Goal: Task Accomplishment & Management: Complete application form

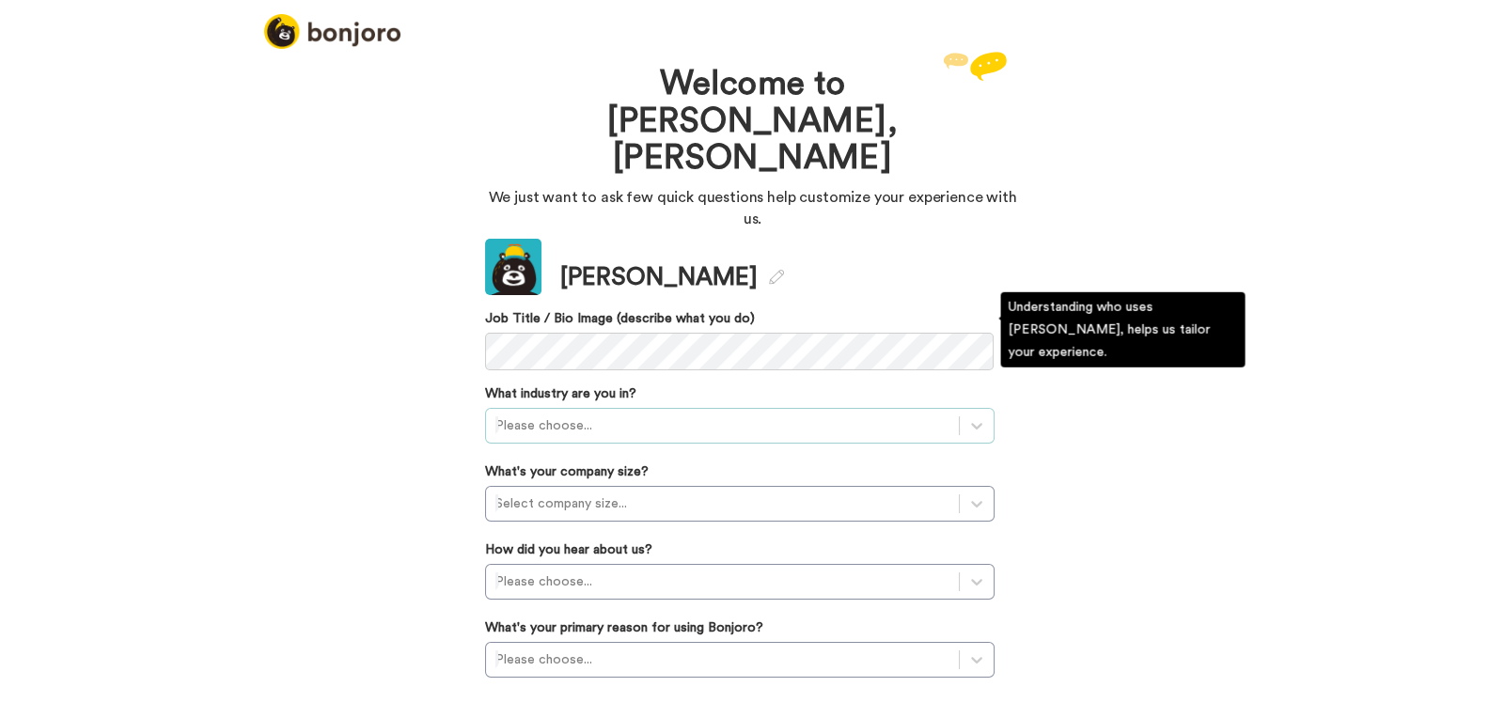
click at [512, 414] on div at bounding box center [722, 425] width 454 height 23
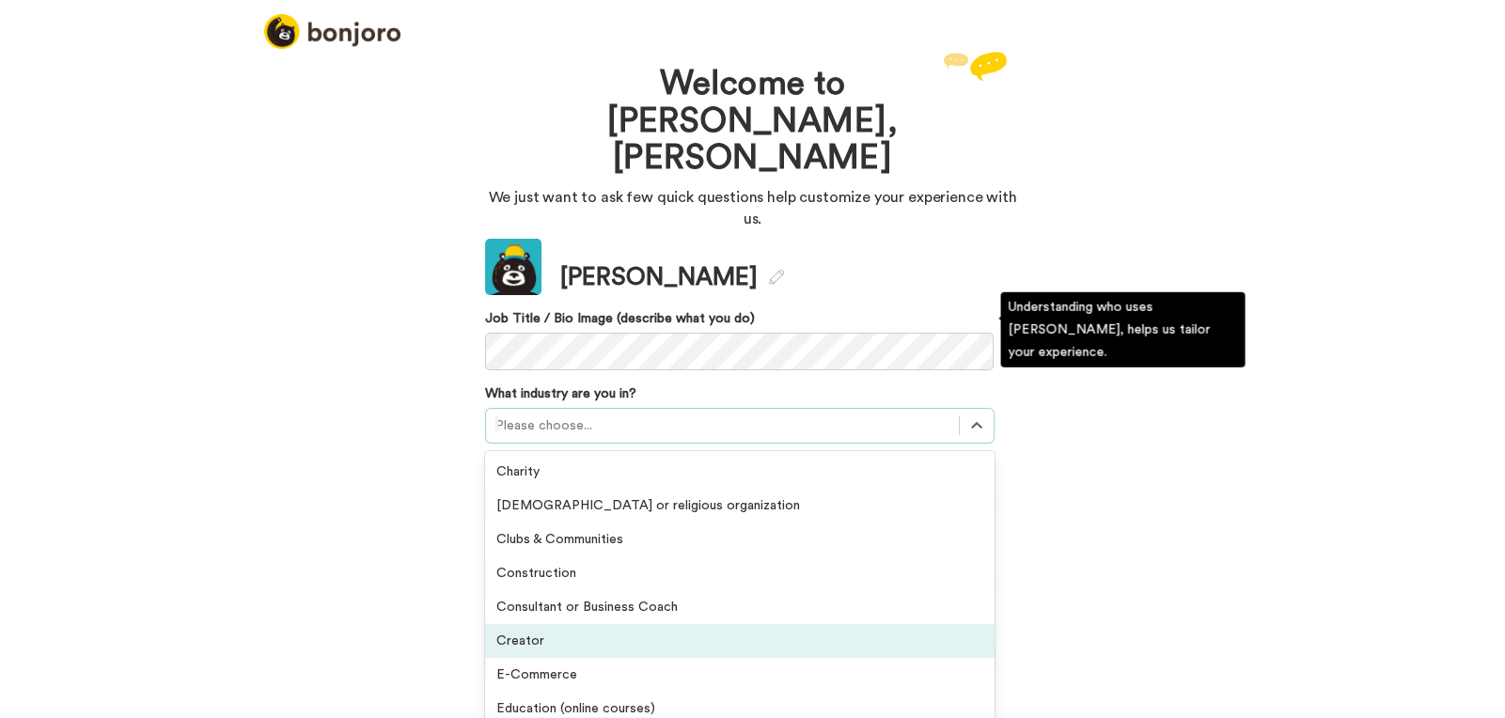
click at [675, 624] on div "Creator" at bounding box center [739, 641] width 509 height 34
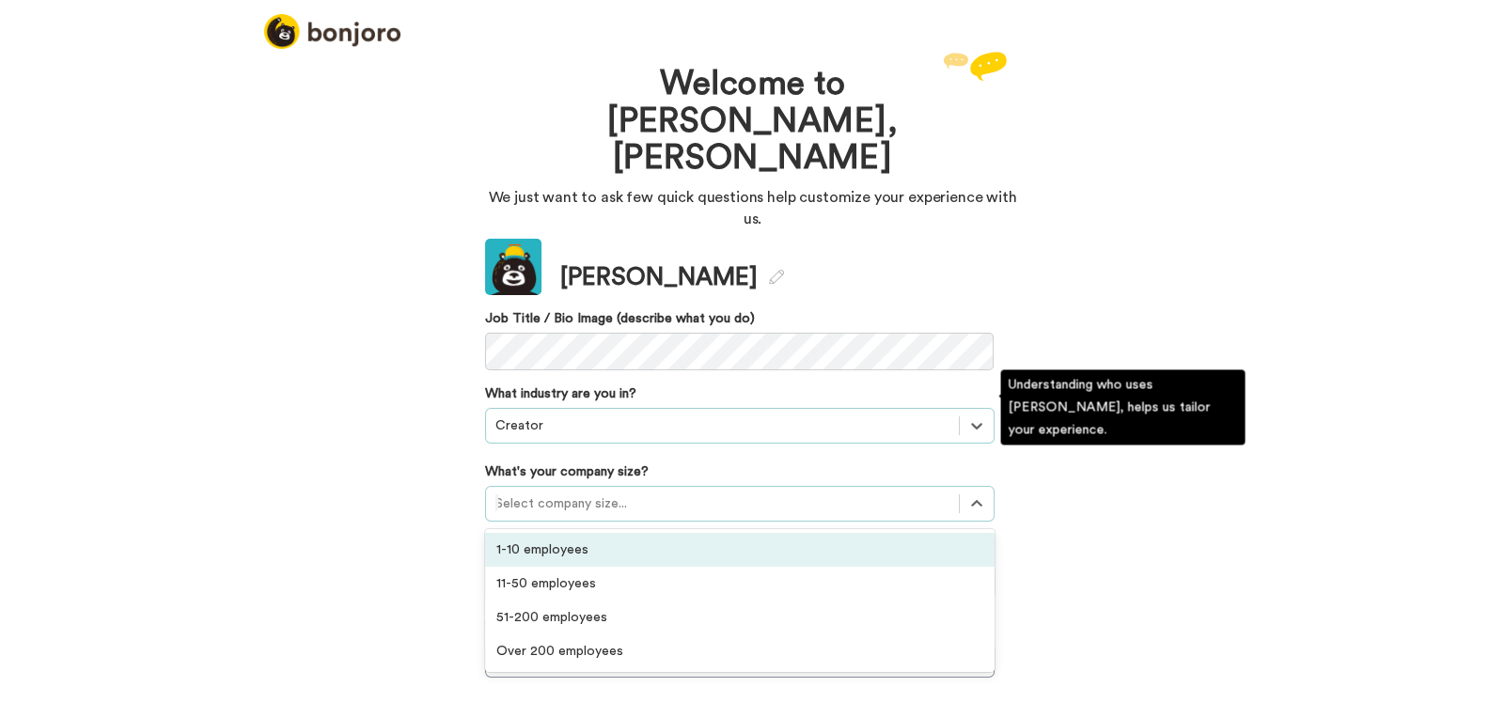
click at [553, 492] on div at bounding box center [722, 503] width 454 height 23
click at [575, 533] on div "1-10 employees" at bounding box center [739, 550] width 509 height 34
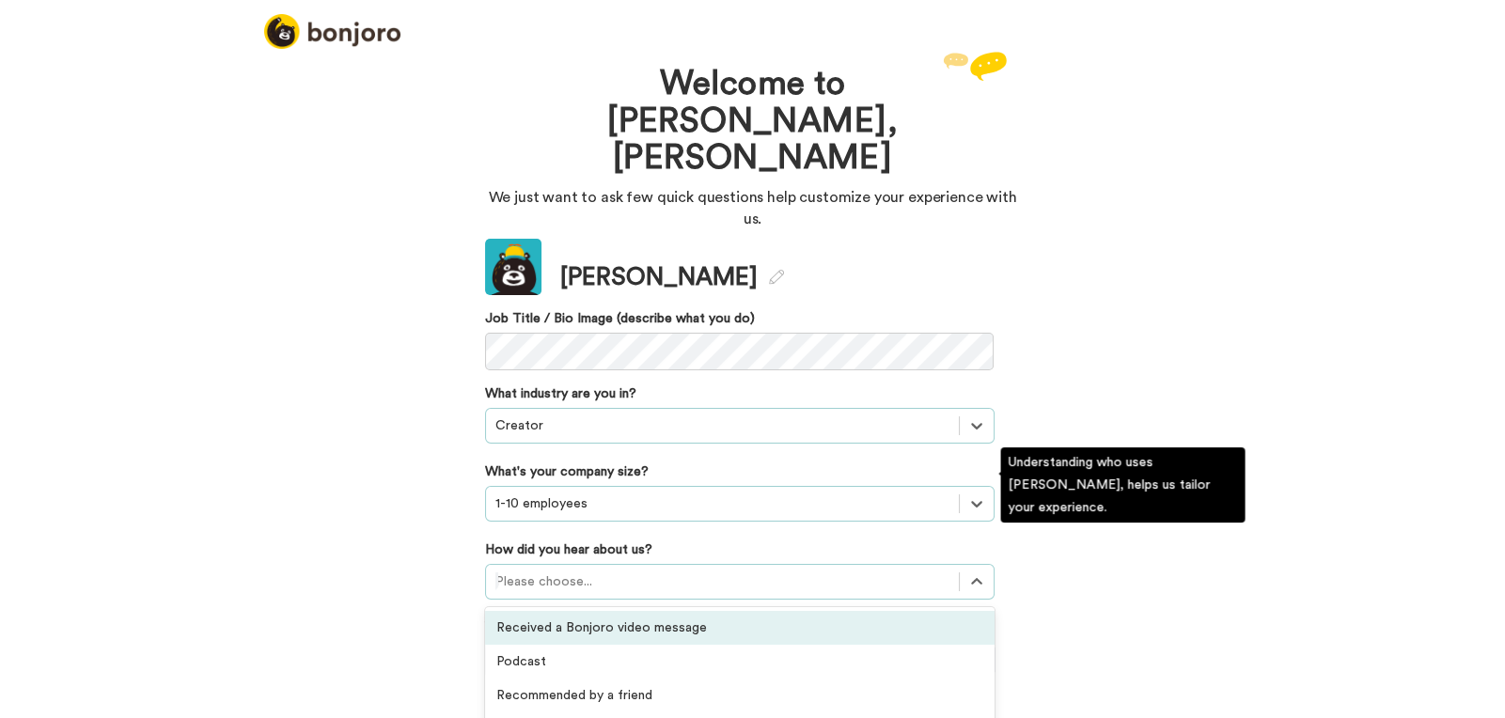
click at [639, 570] on div at bounding box center [722, 581] width 454 height 23
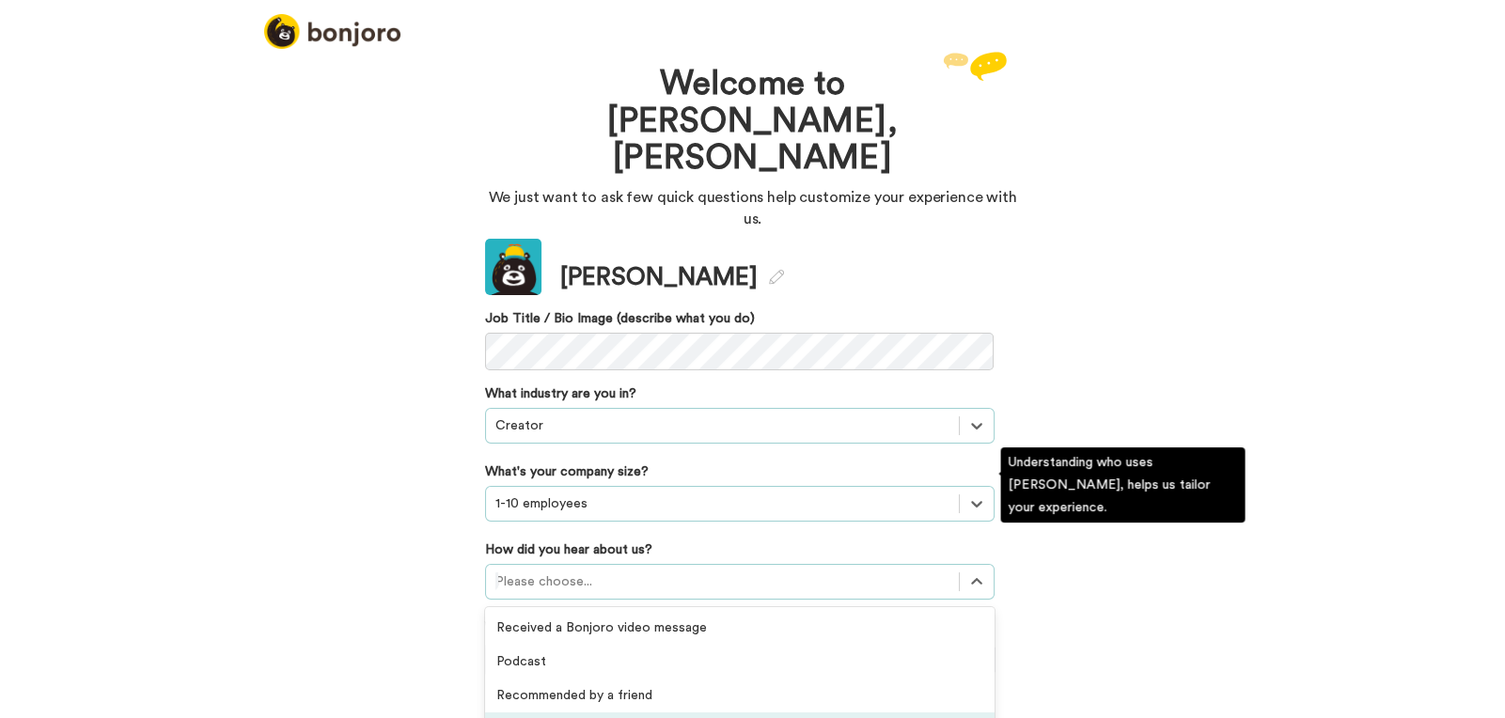
scroll to position [187, 0]
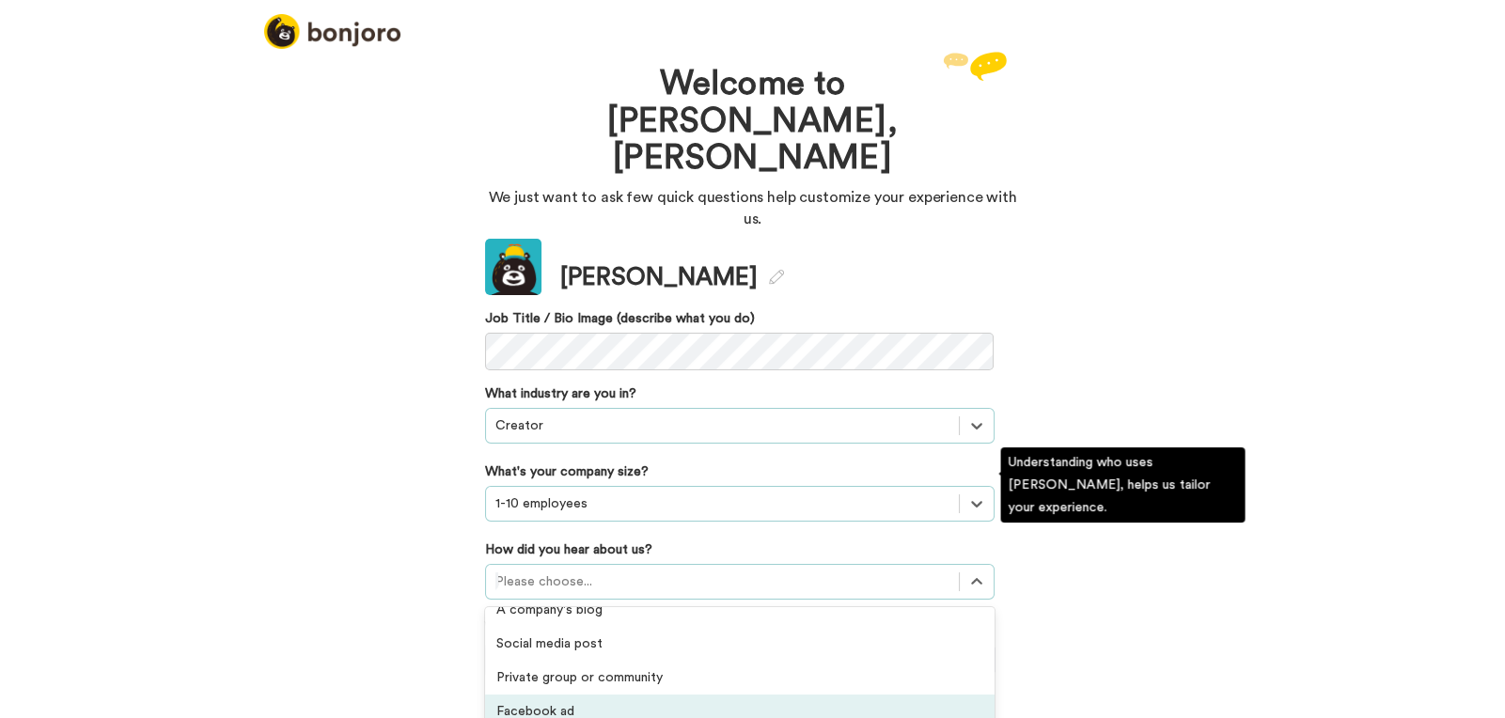
click at [587, 694] on div "Facebook ad" at bounding box center [739, 711] width 509 height 34
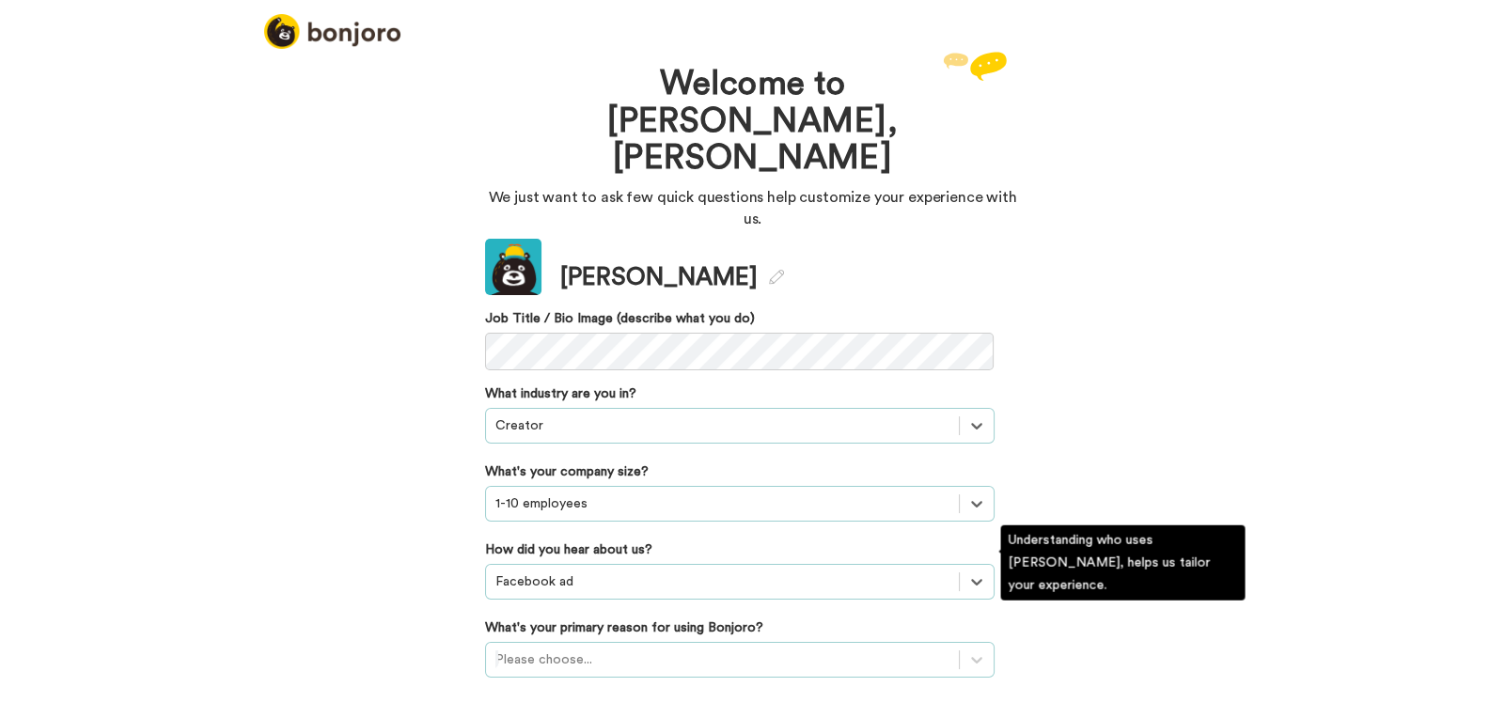
scroll to position [80, 0]
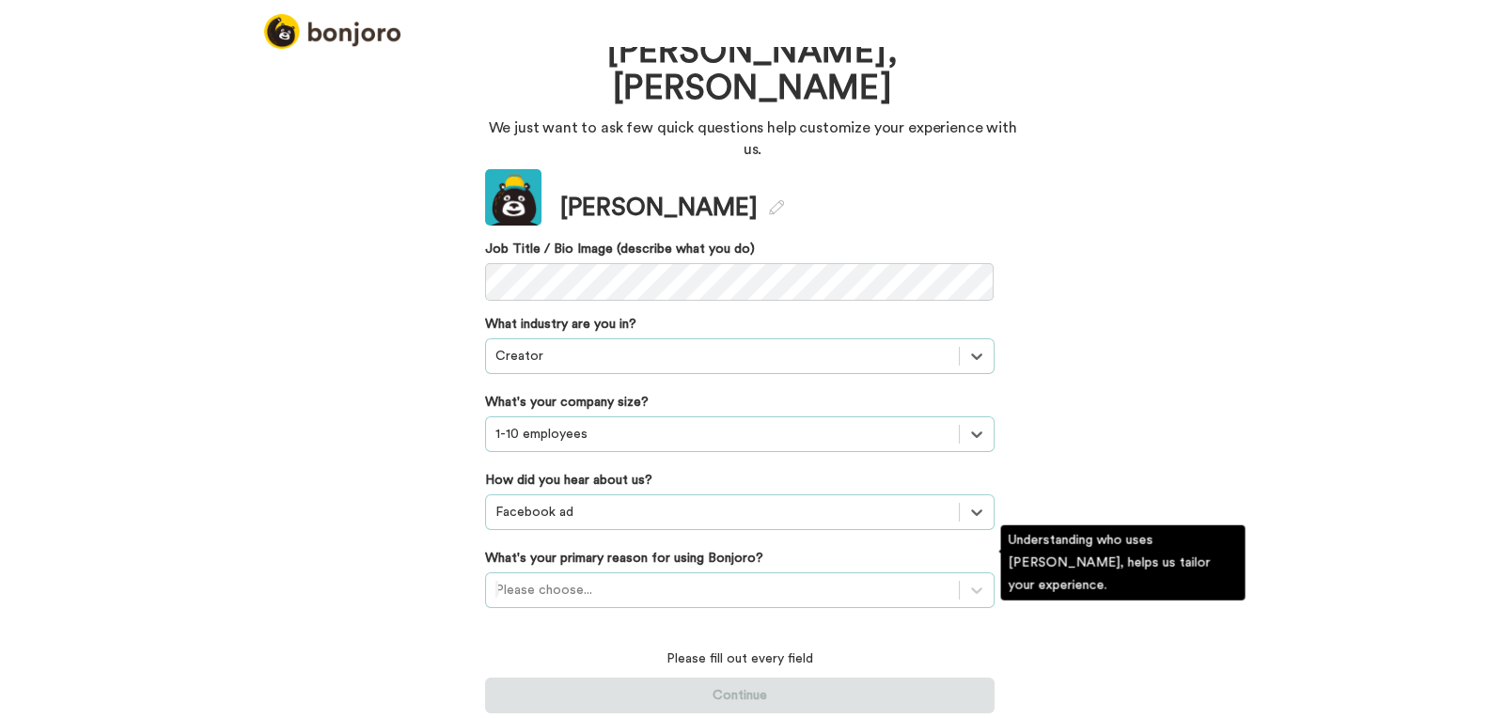
click at [554, 572] on div "Please choose..." at bounding box center [739, 590] width 509 height 36
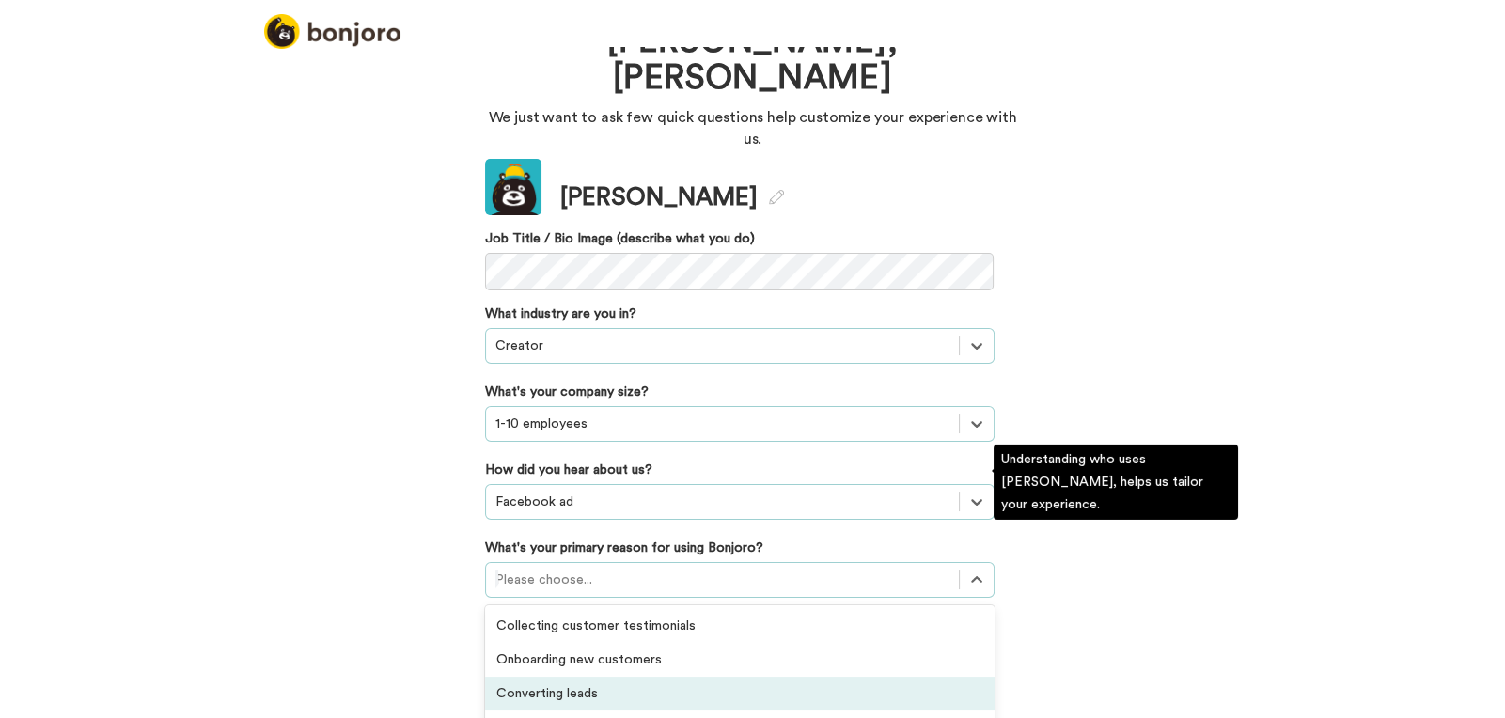
click at [564, 677] on div "Converting leads" at bounding box center [739, 694] width 509 height 34
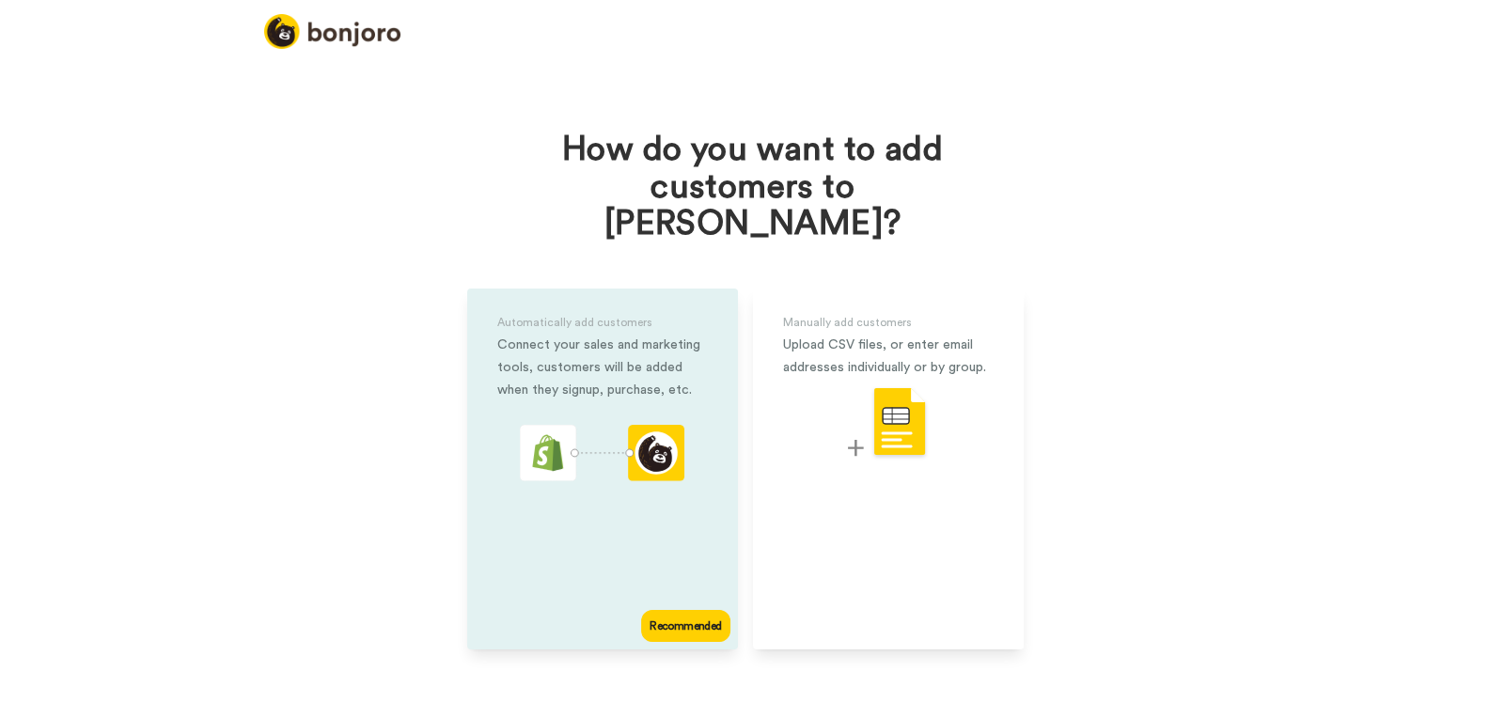
click at [654, 511] on div "Automatically add customers Connect your sales and marketing tools, customers w…" at bounding box center [602, 469] width 271 height 361
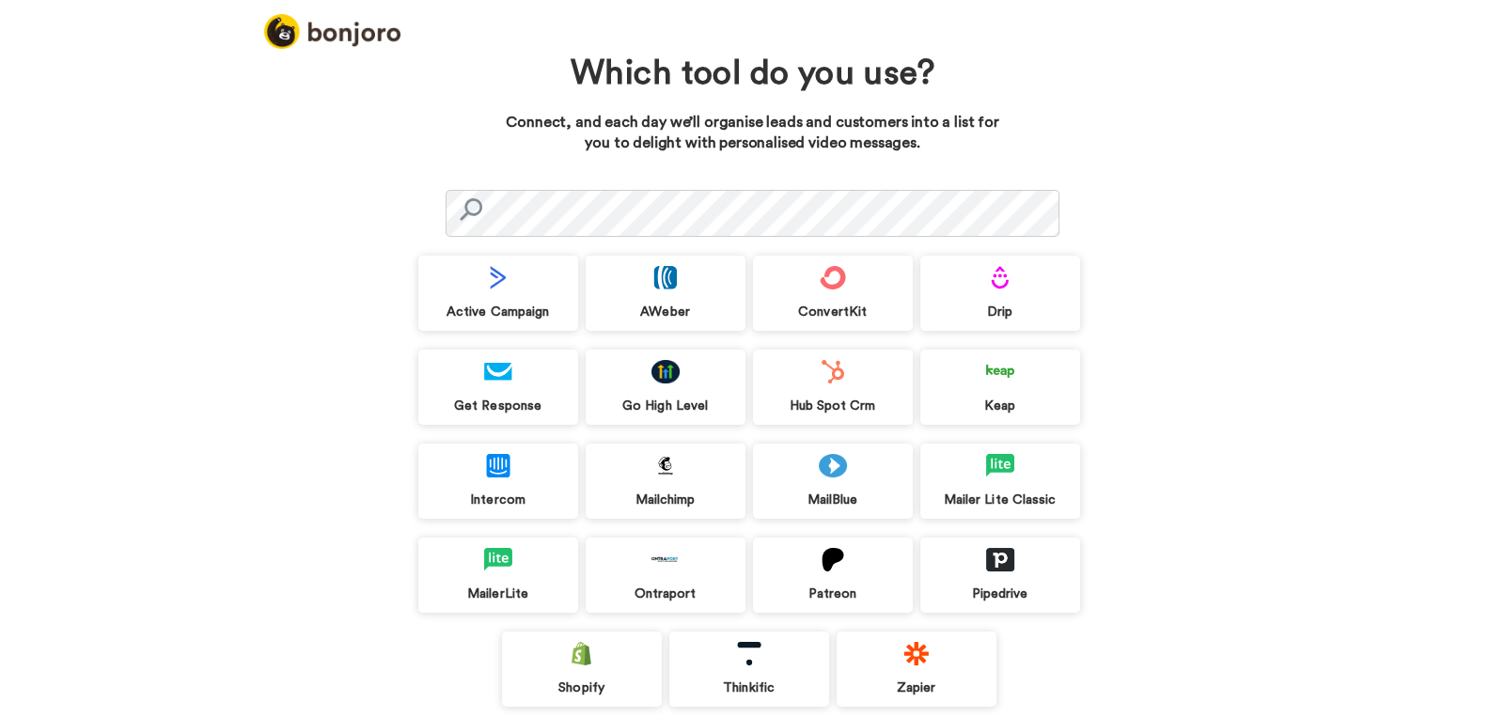
scroll to position [82, 0]
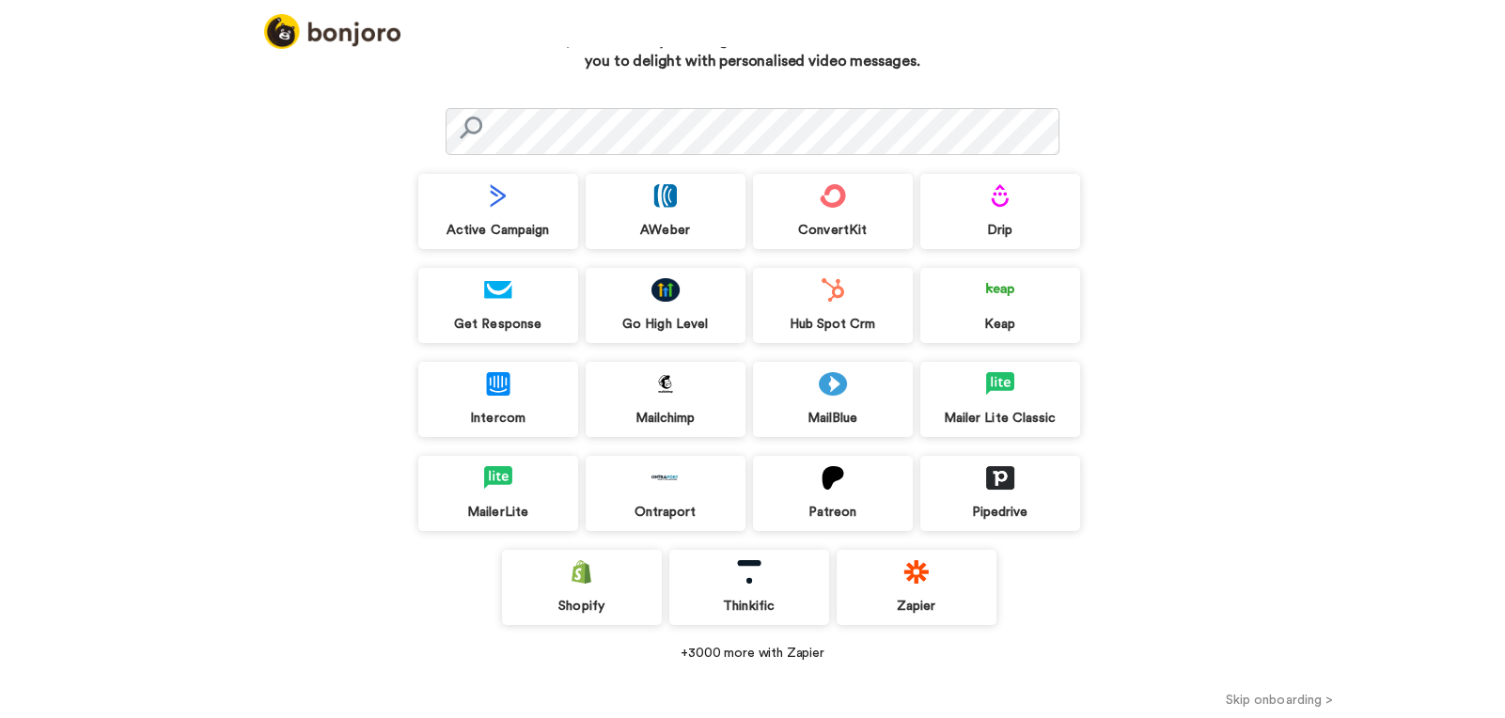
click at [629, 397] on div "Mailchimp" at bounding box center [665, 399] width 160 height 75
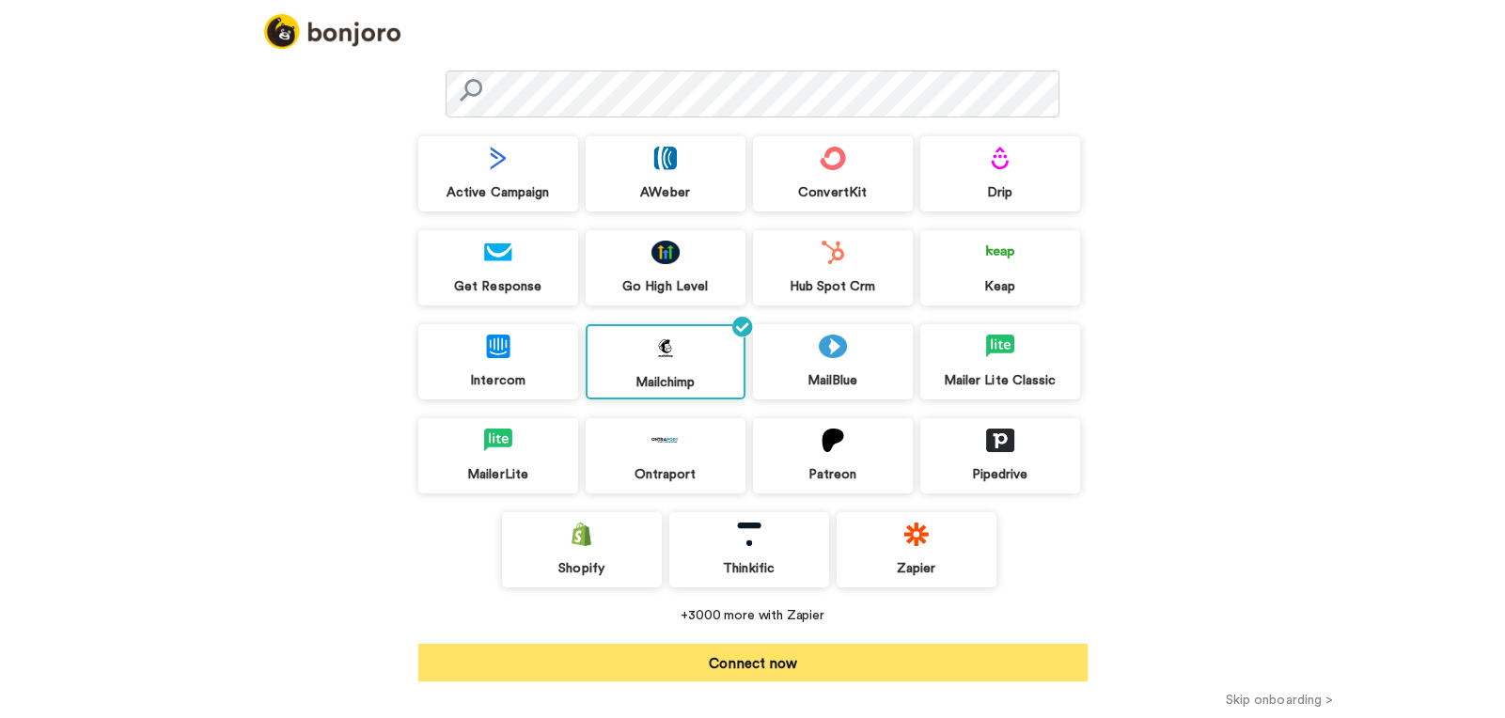
click at [696, 679] on button "Connect now" at bounding box center [752, 663] width 669 height 38
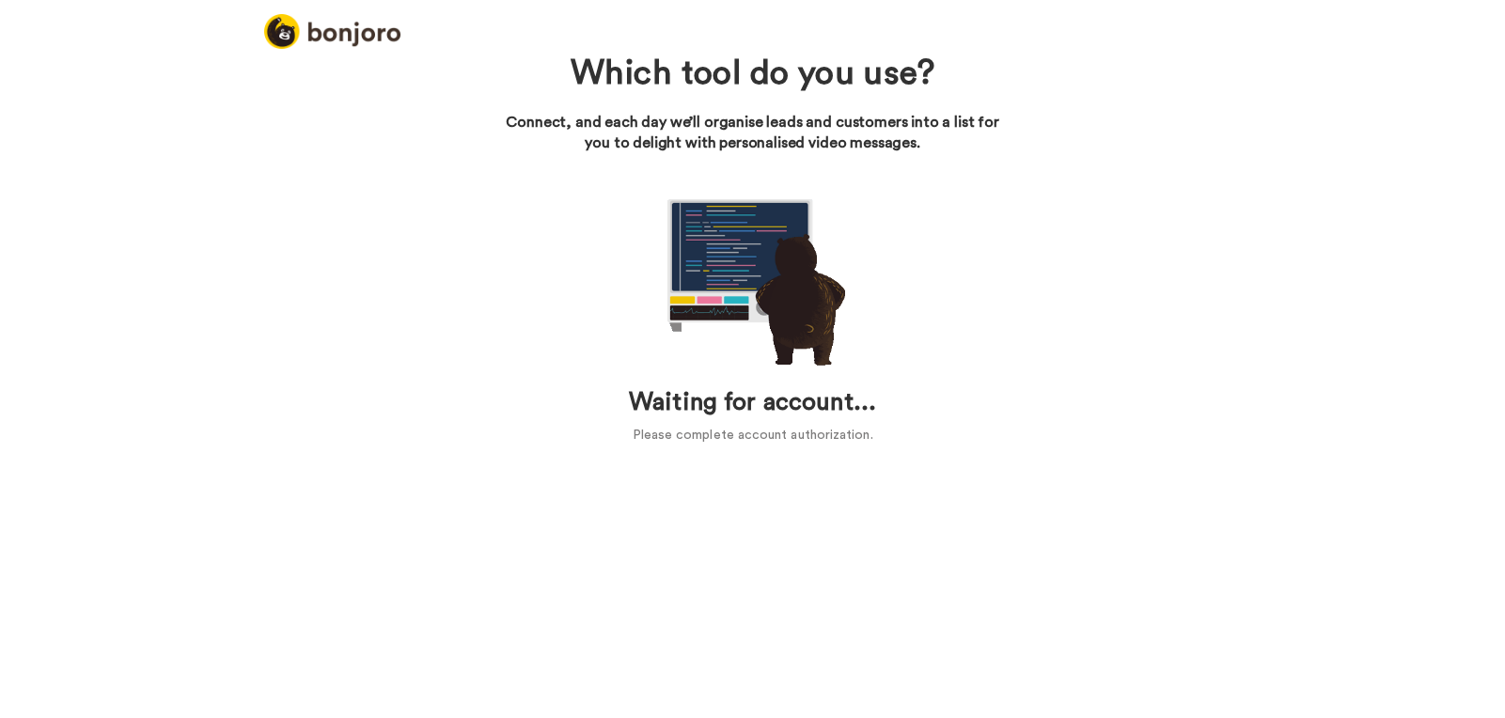
click at [1025, 390] on div "Waiting for account... Please complete account authorization." at bounding box center [752, 313] width 669 height 263
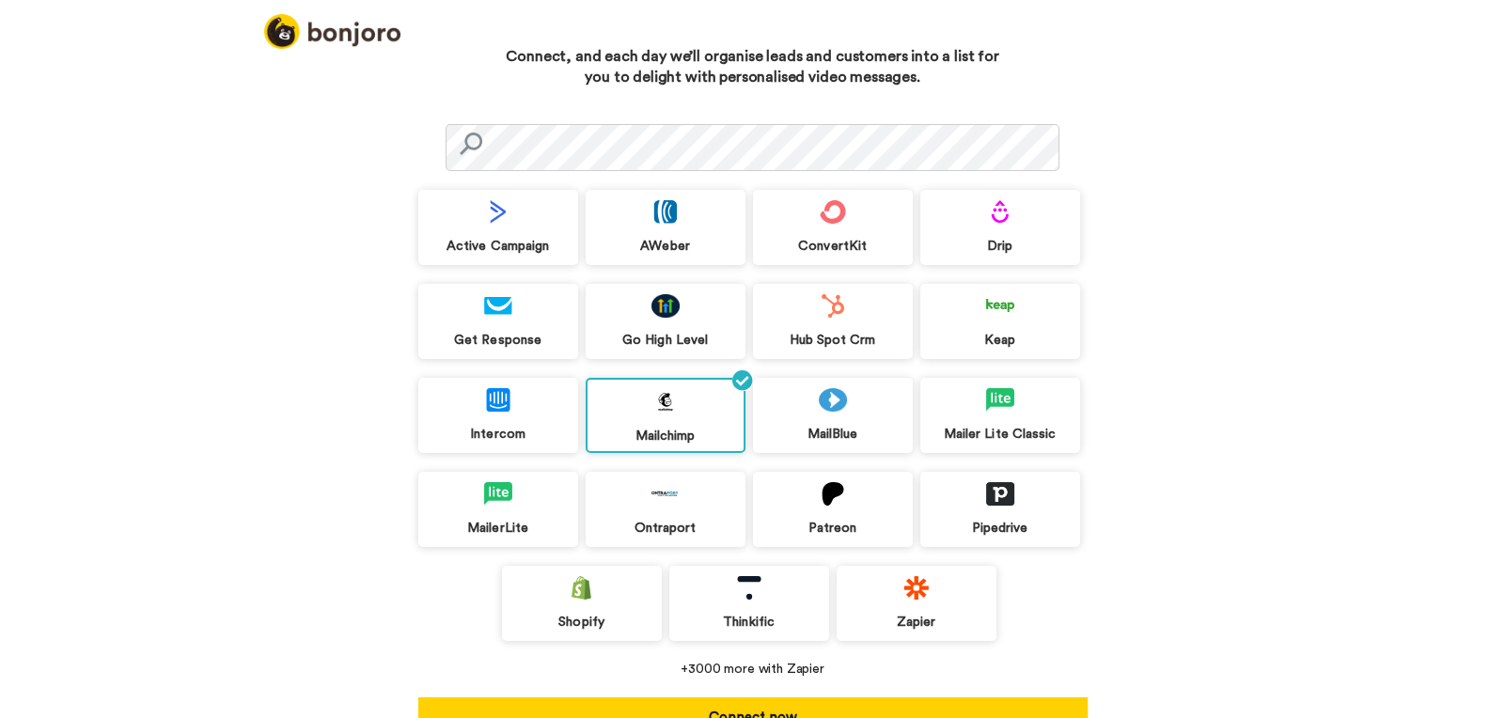
scroll to position [119, 0]
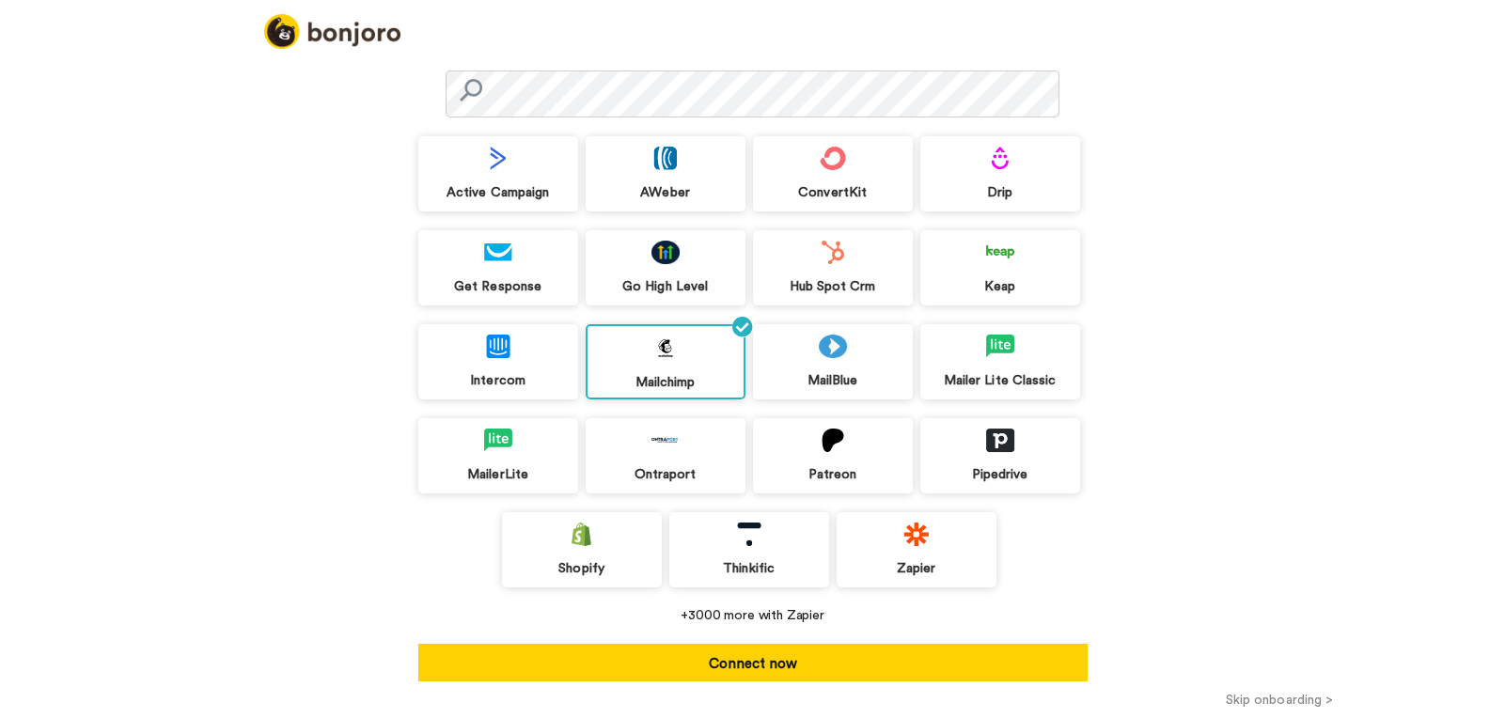
click at [606, 529] on div "Shopify" at bounding box center [582, 549] width 160 height 75
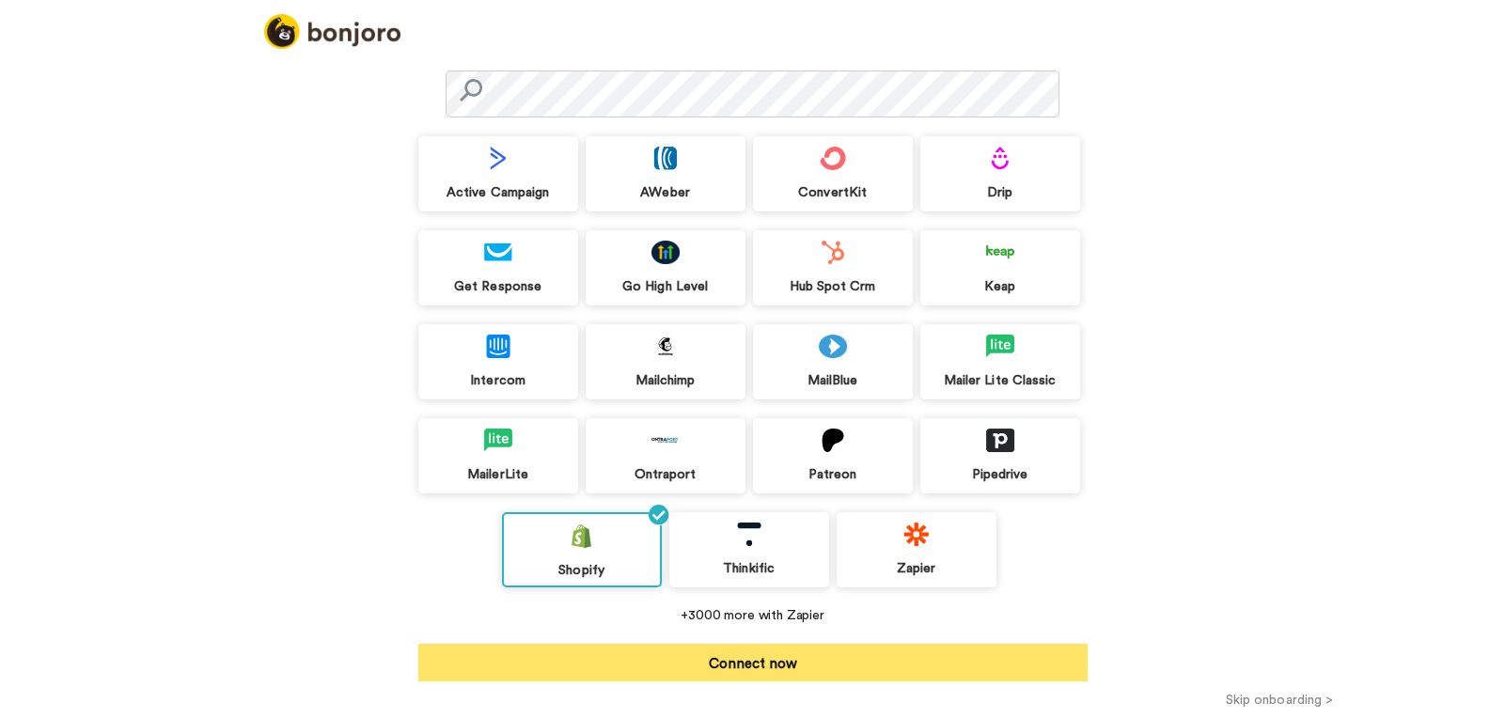
click at [714, 669] on button "Connect now" at bounding box center [752, 663] width 669 height 38
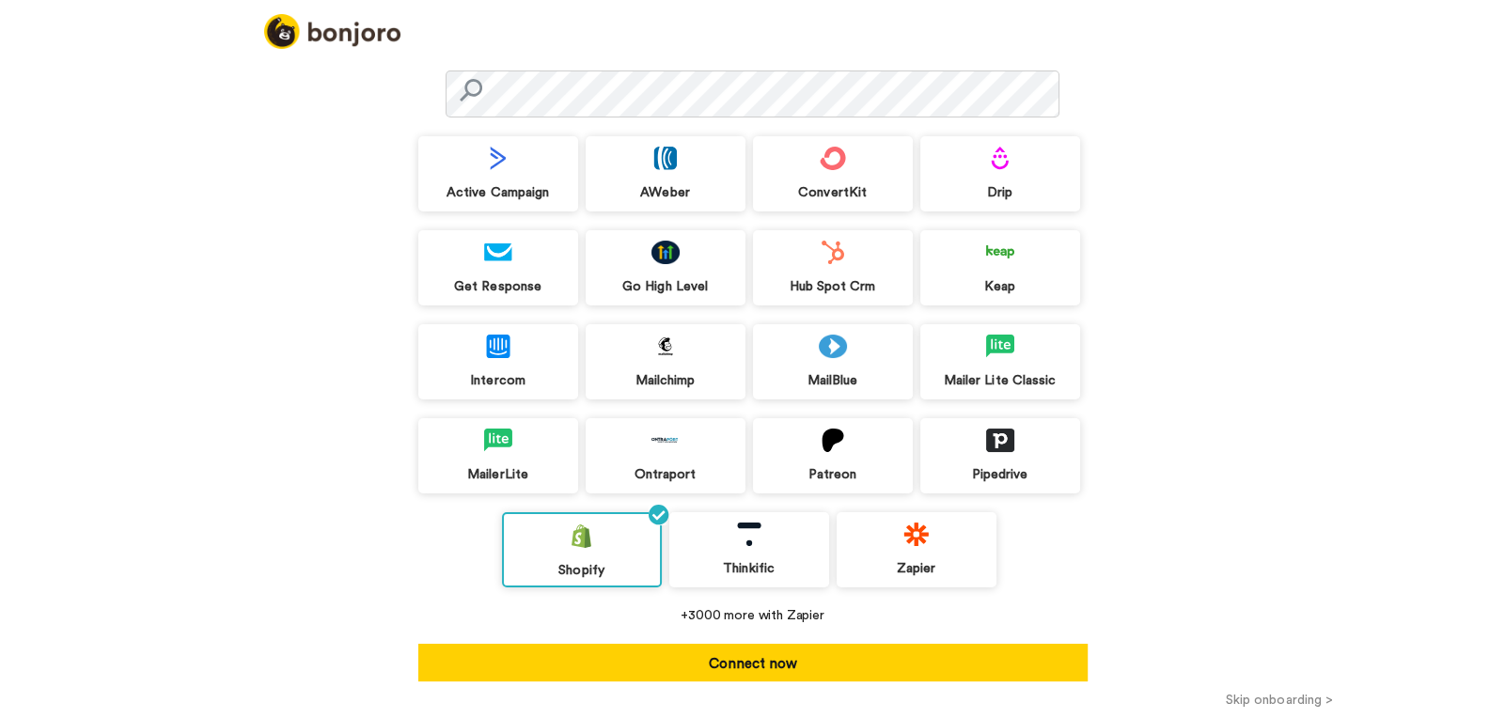
scroll to position [90, 0]
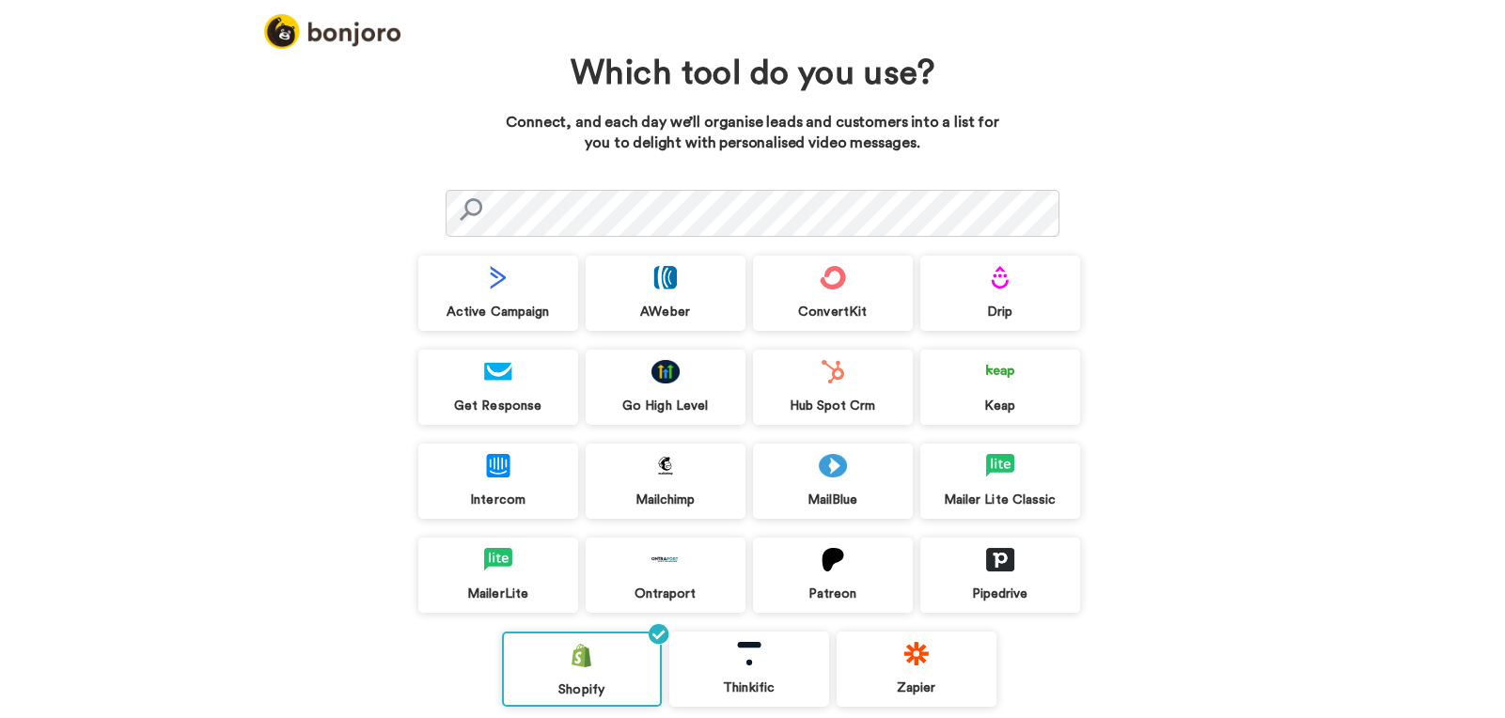
scroll to position [119, 0]
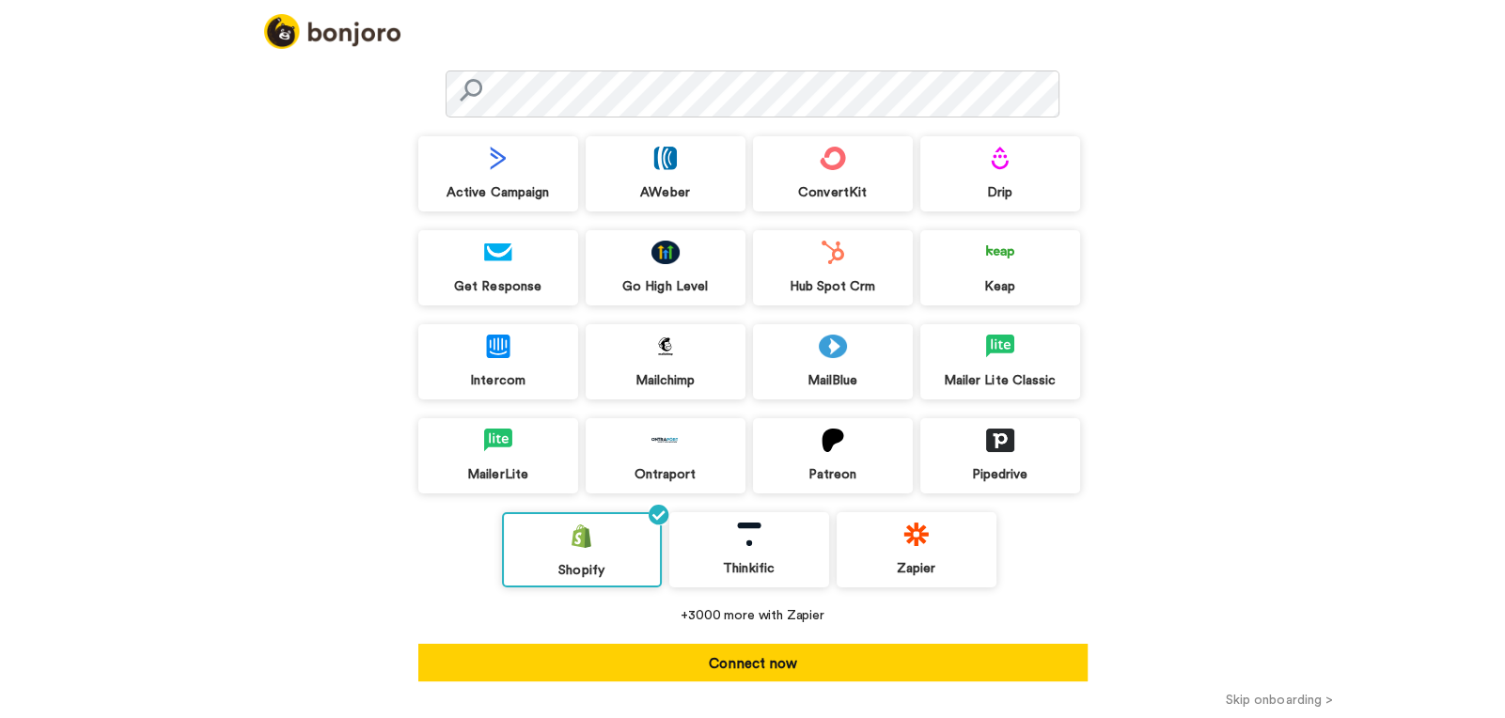
click at [856, 273] on div "Hub Spot Crm" at bounding box center [833, 267] width 160 height 75
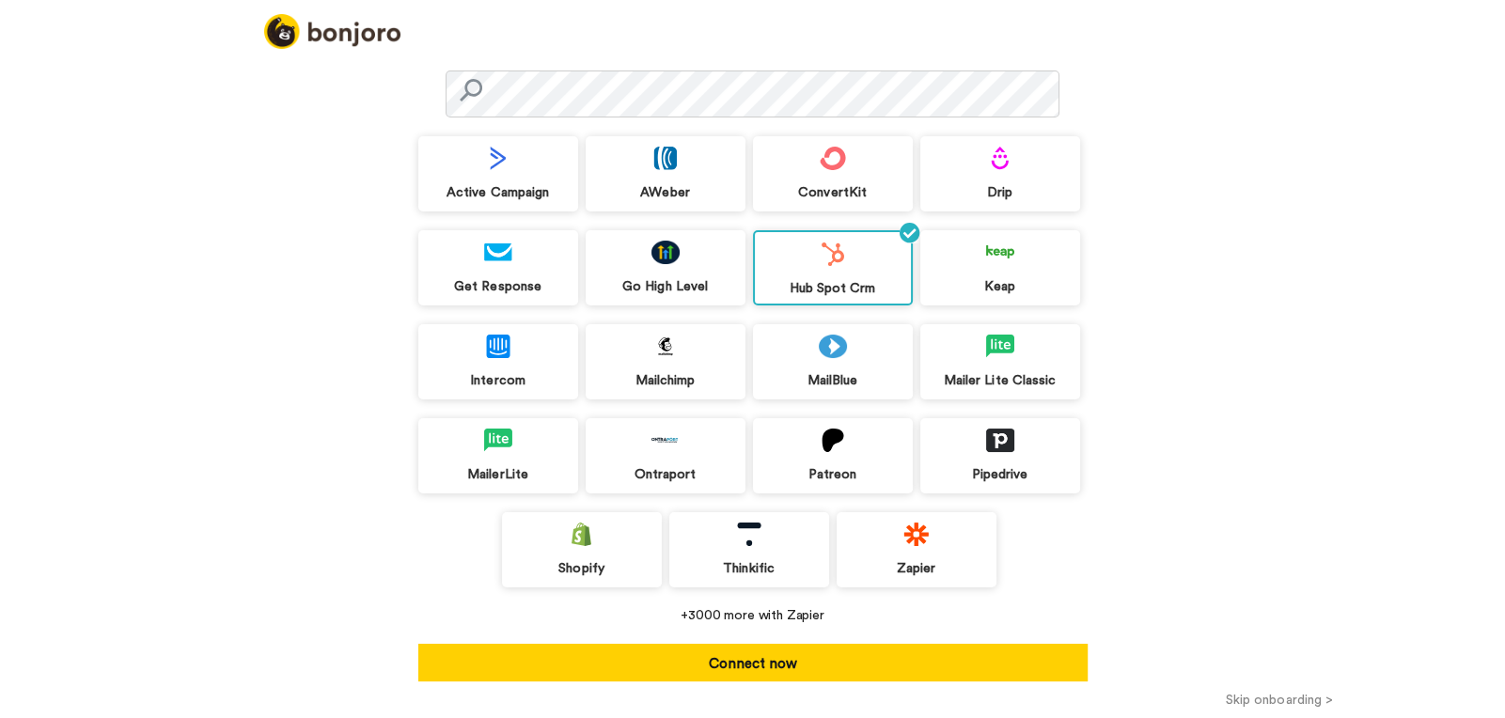
click at [1021, 281] on div "Keap" at bounding box center [1000, 286] width 160 height 17
click at [917, 563] on div "Zapier" at bounding box center [916, 568] width 160 height 17
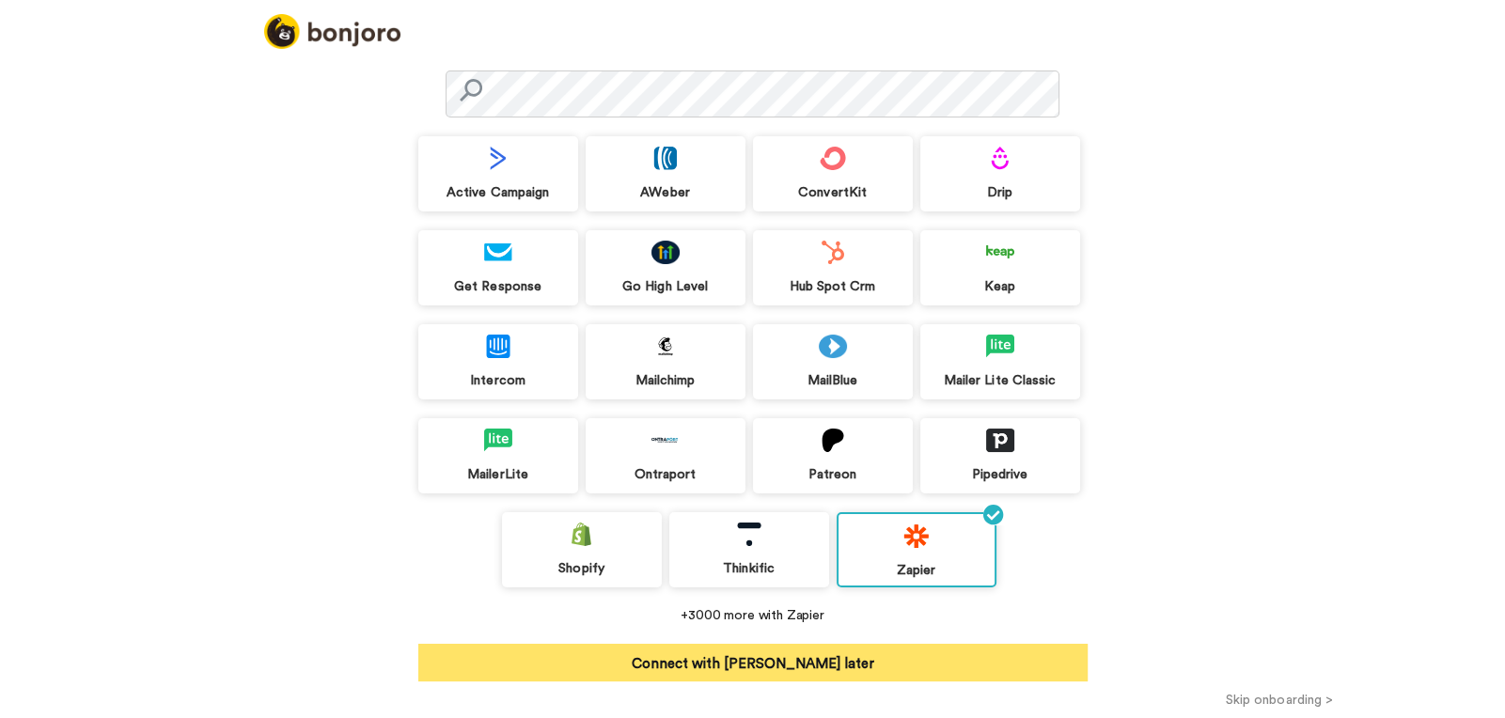
click at [840, 679] on button "Connect with Zapier later" at bounding box center [752, 663] width 669 height 38
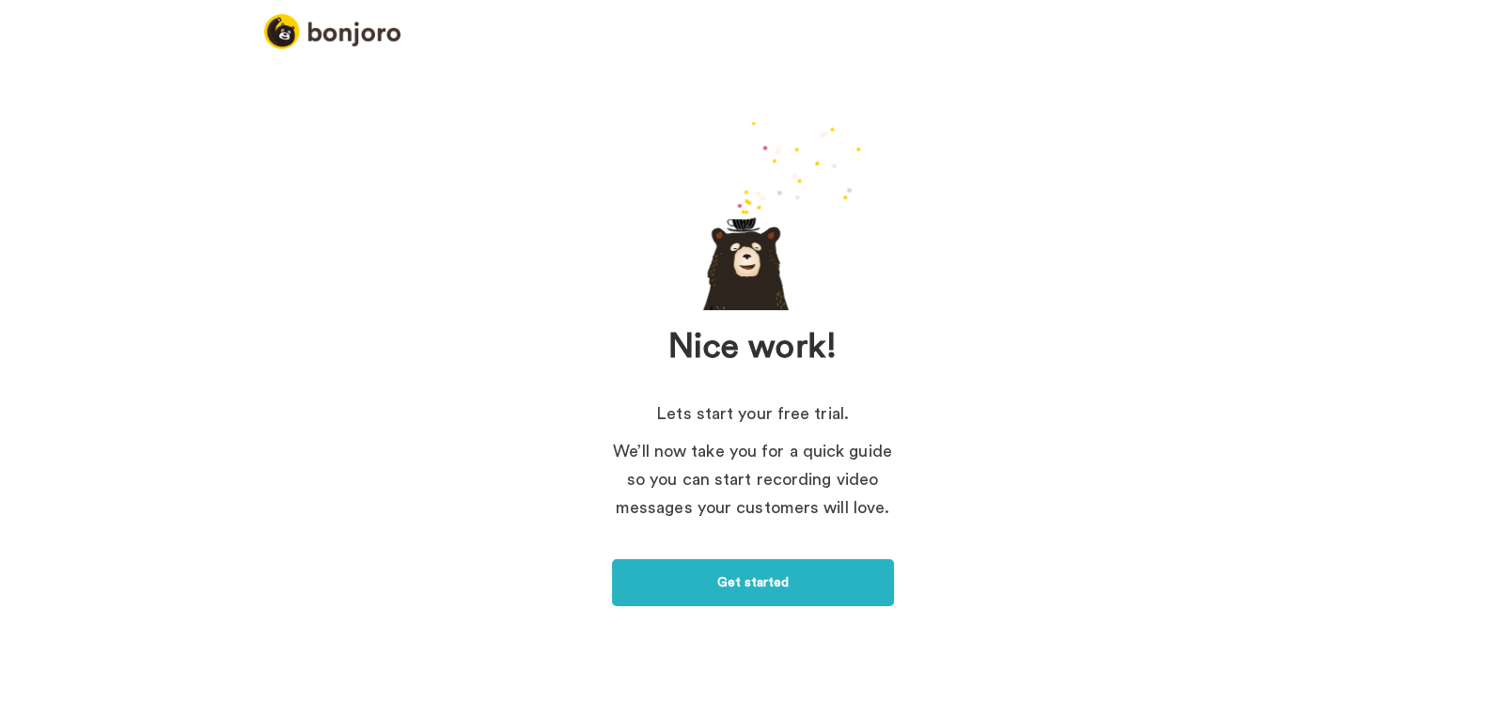
click at [749, 606] on div "Nice work! Lets start your free trial. We’ll now take you for a quick guide so …" at bounding box center [752, 380] width 1505 height 667
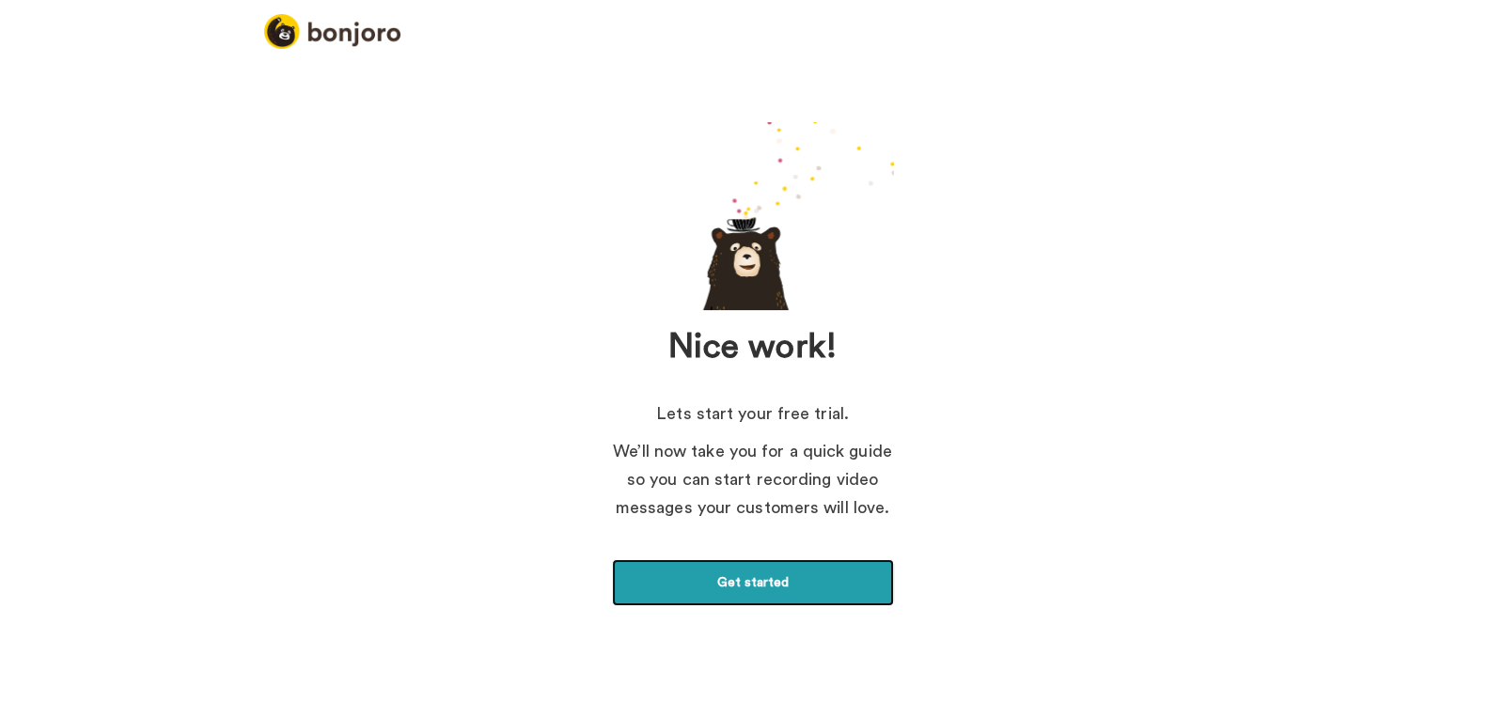
click at [798, 575] on link "Get started" at bounding box center [753, 582] width 282 height 47
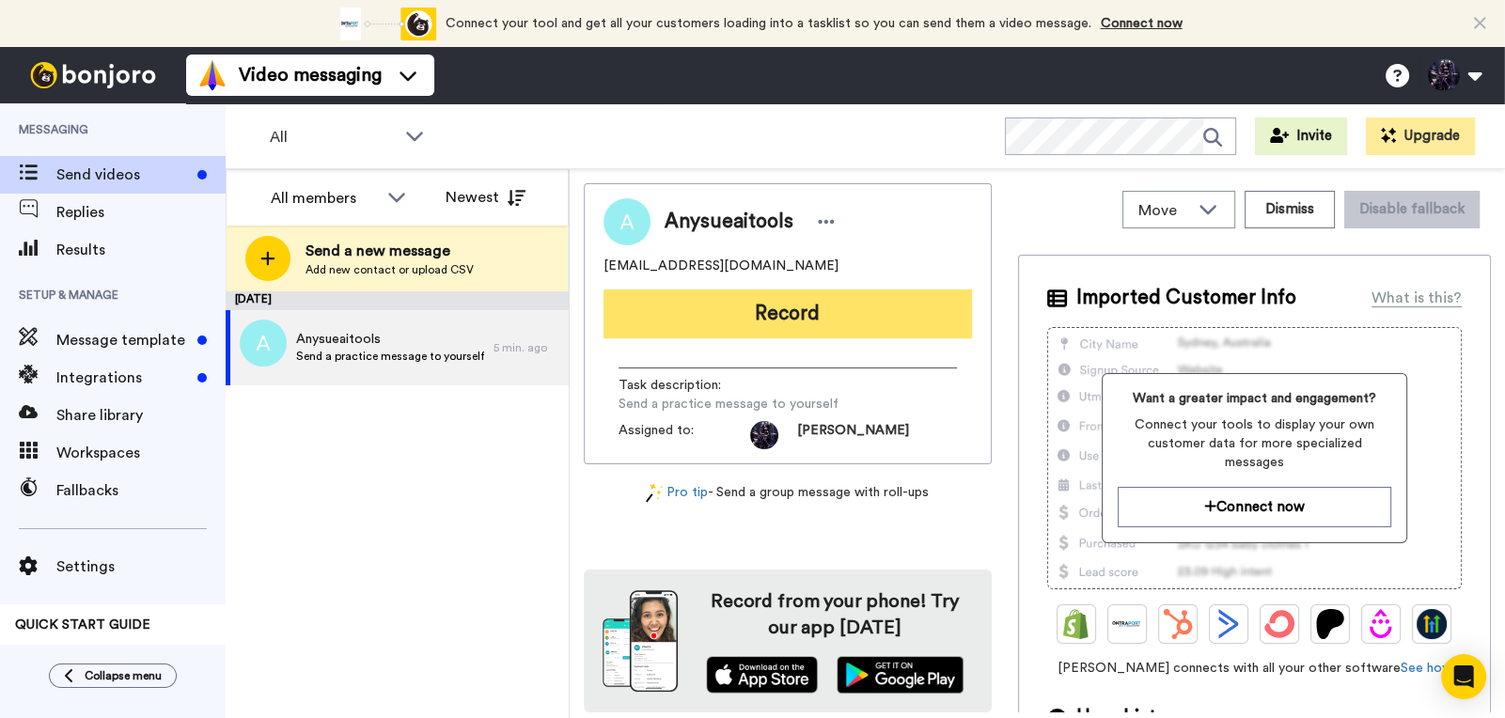
click at [832, 308] on button "Record" at bounding box center [787, 313] width 368 height 49
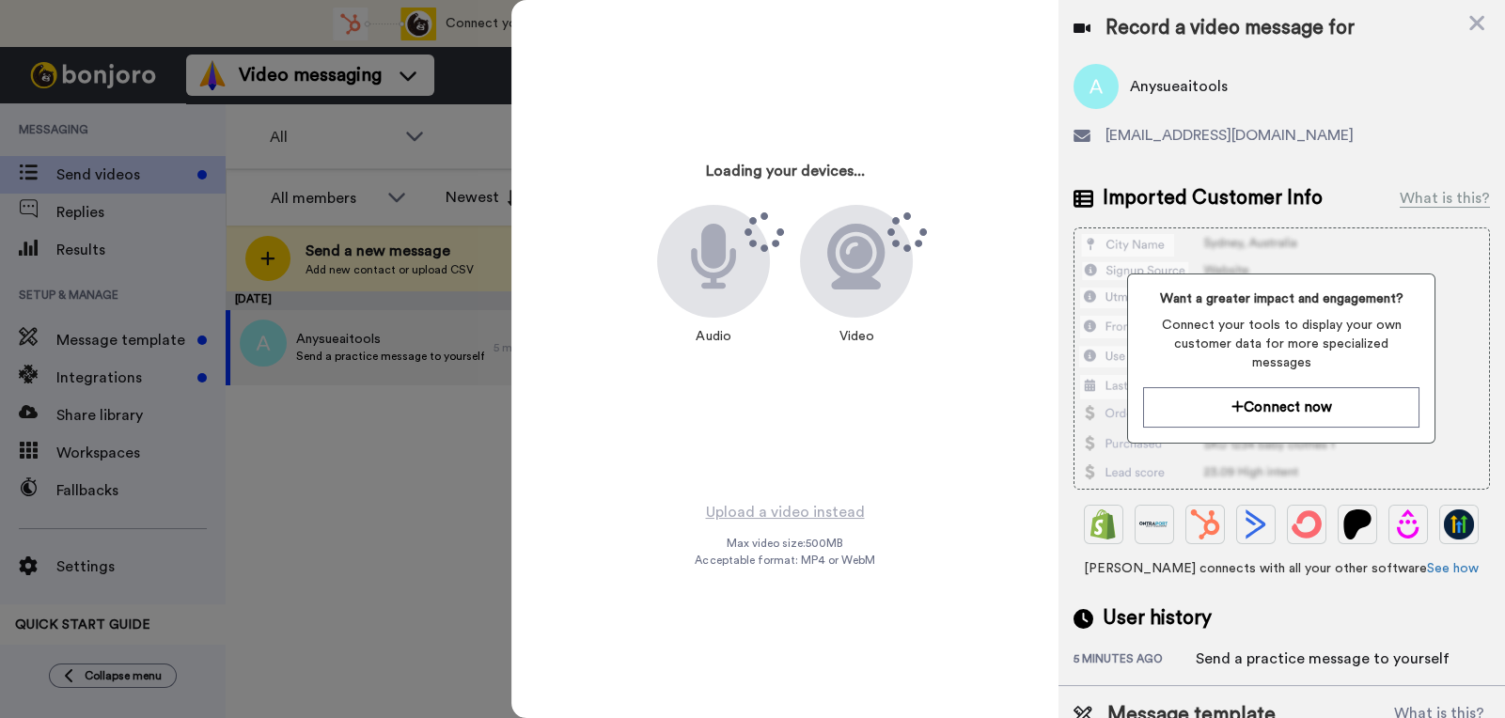
click at [708, 267] on icon at bounding box center [713, 257] width 45 height 66
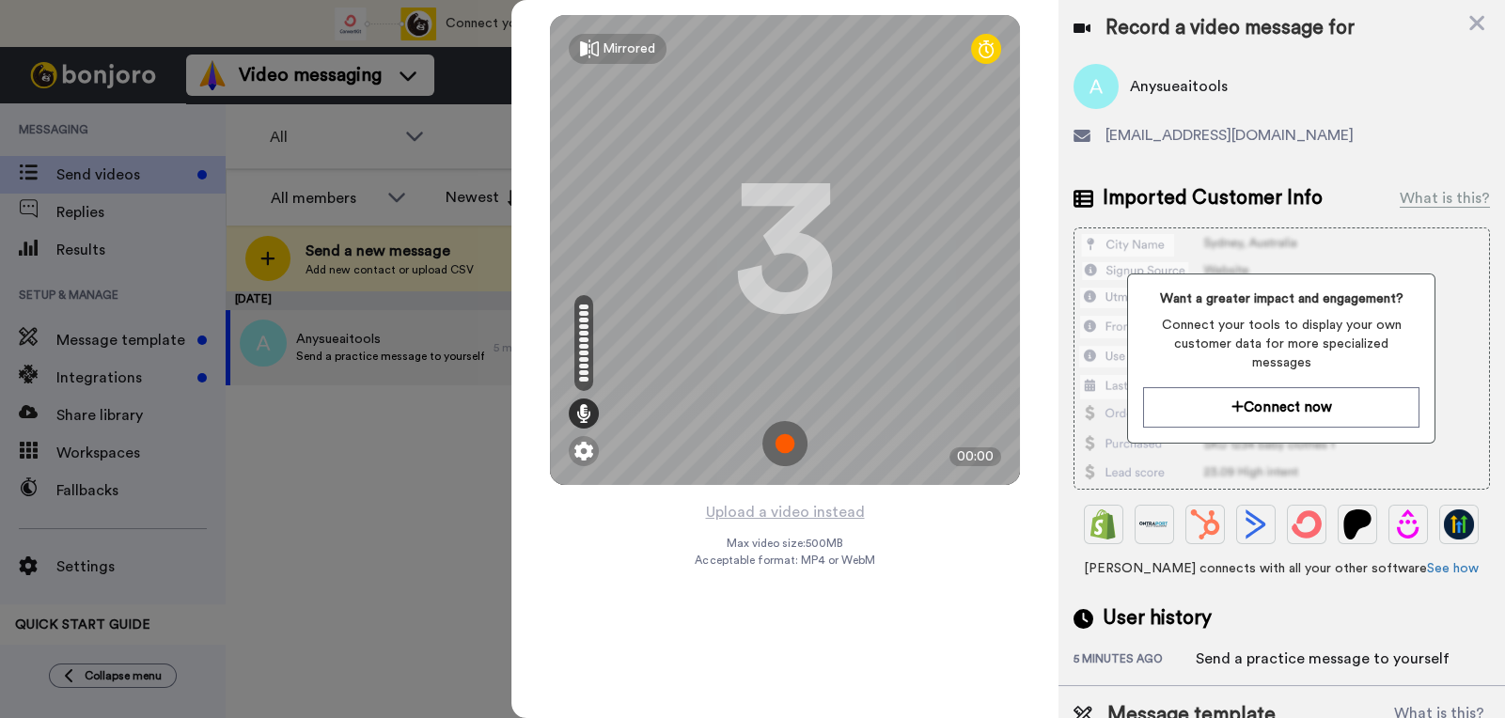
click at [785, 437] on img at bounding box center [784, 443] width 45 height 45
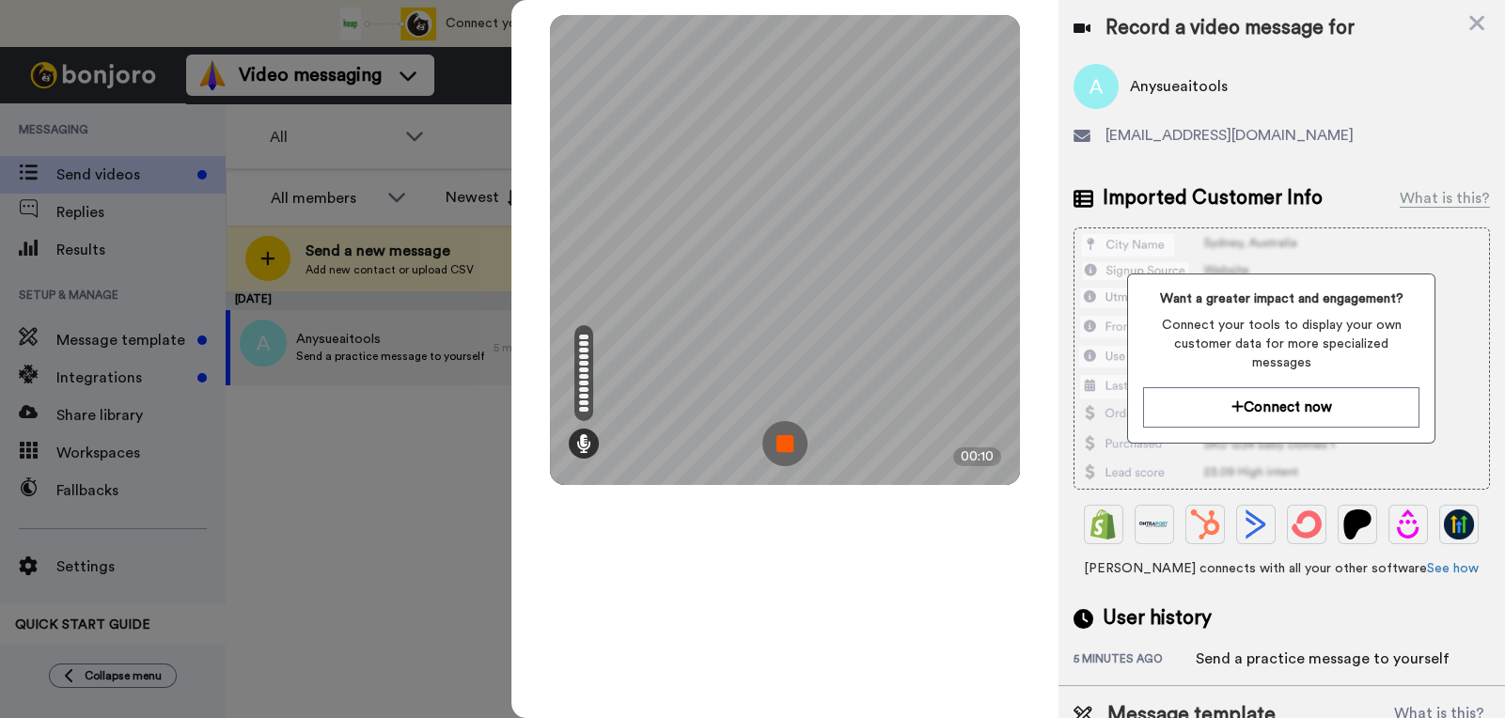
click at [778, 445] on img at bounding box center [784, 443] width 45 height 45
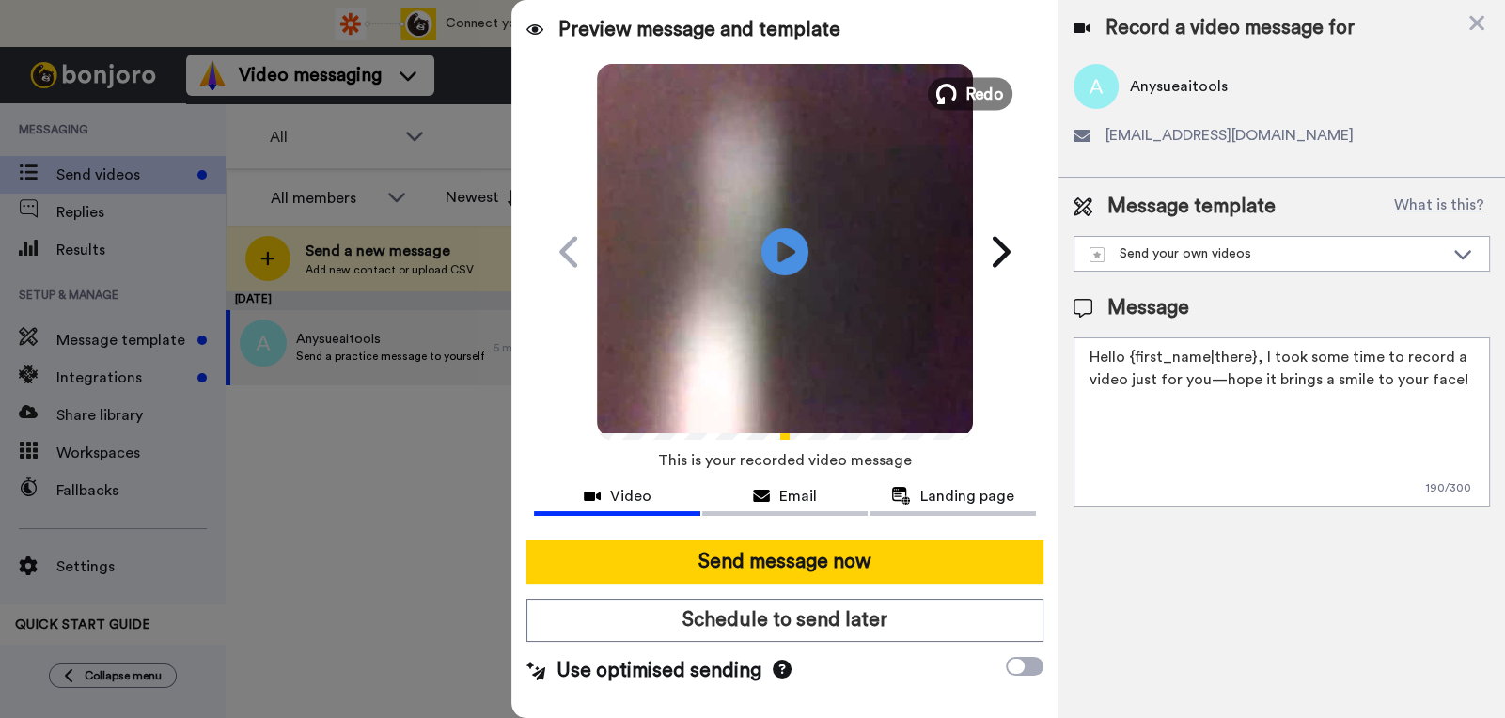
click at [990, 101] on span "Redo" at bounding box center [983, 93] width 39 height 24
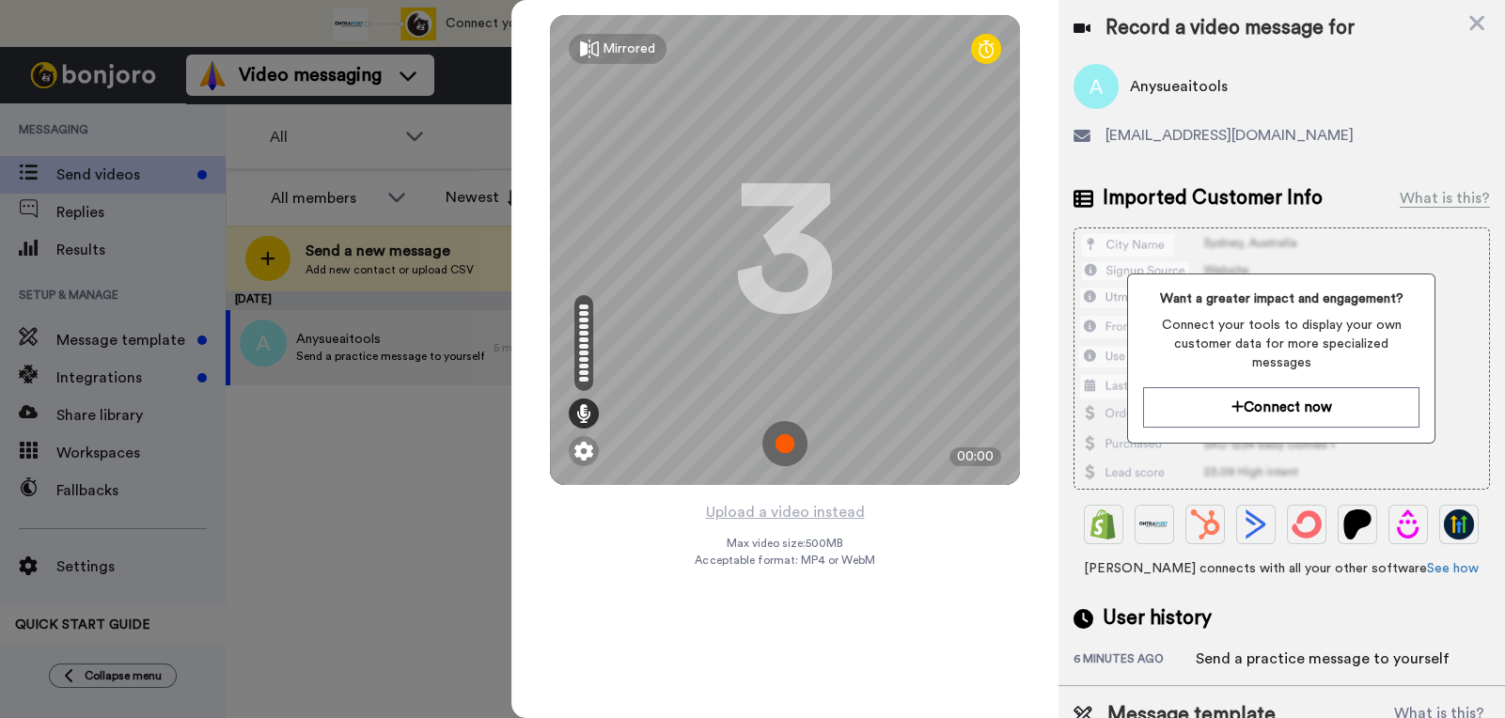
click at [785, 449] on img at bounding box center [784, 443] width 45 height 45
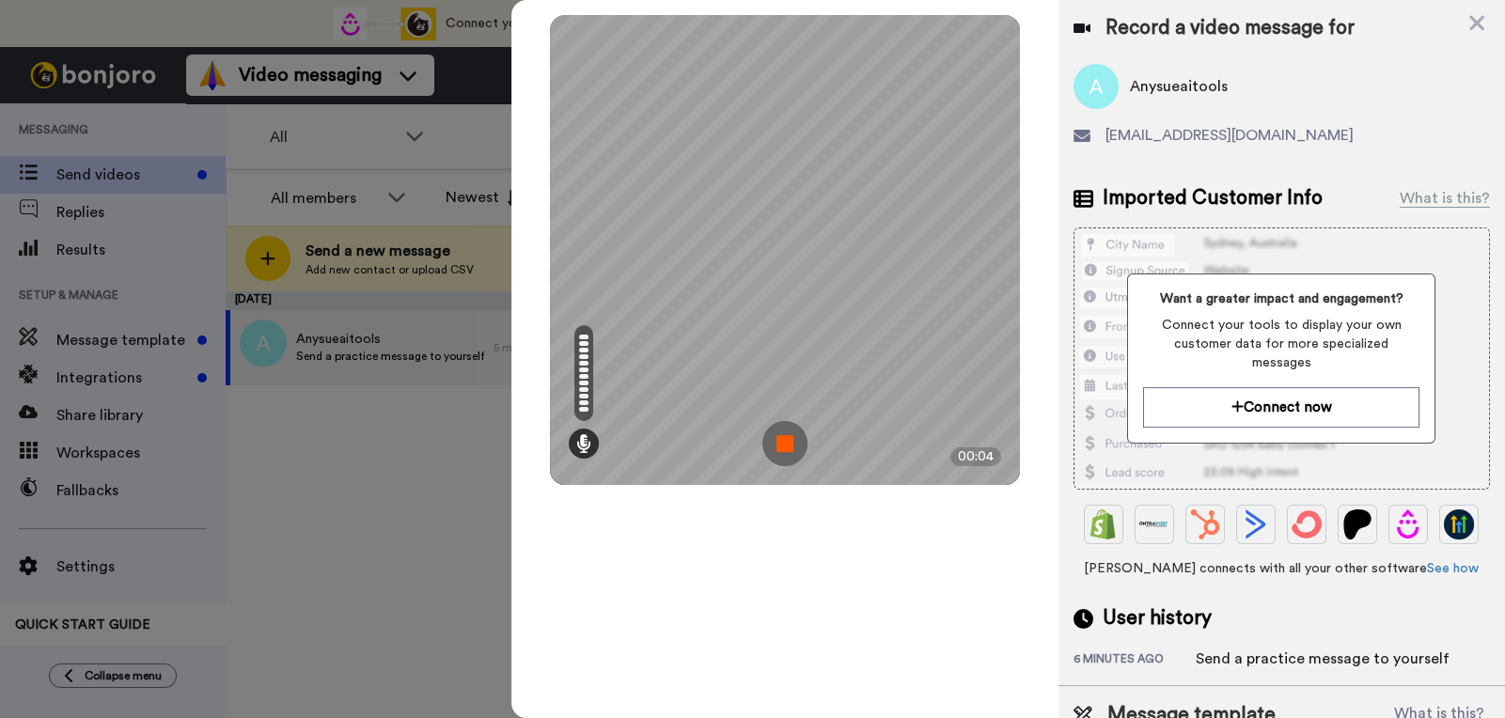
click at [788, 448] on img at bounding box center [784, 443] width 45 height 45
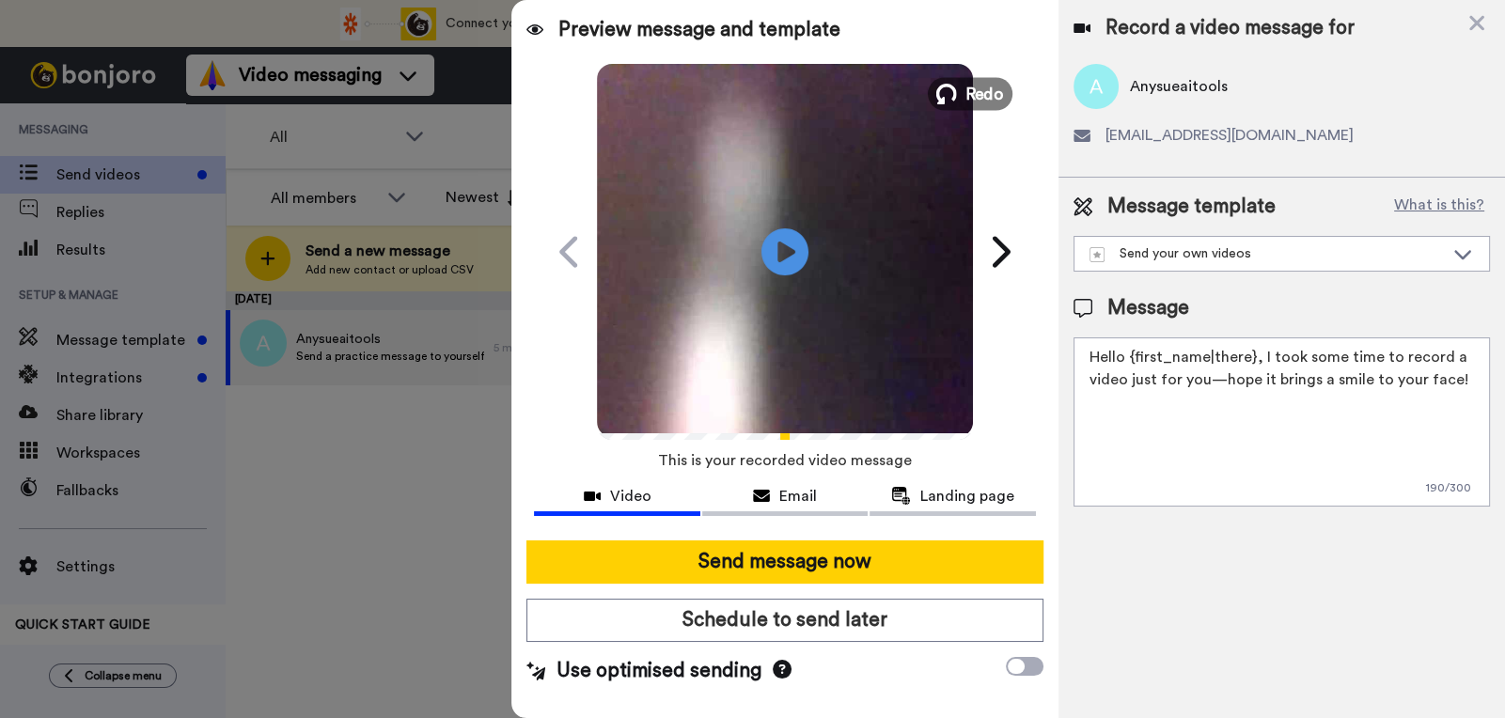
click at [990, 104] on span "Redo" at bounding box center [983, 93] width 39 height 24
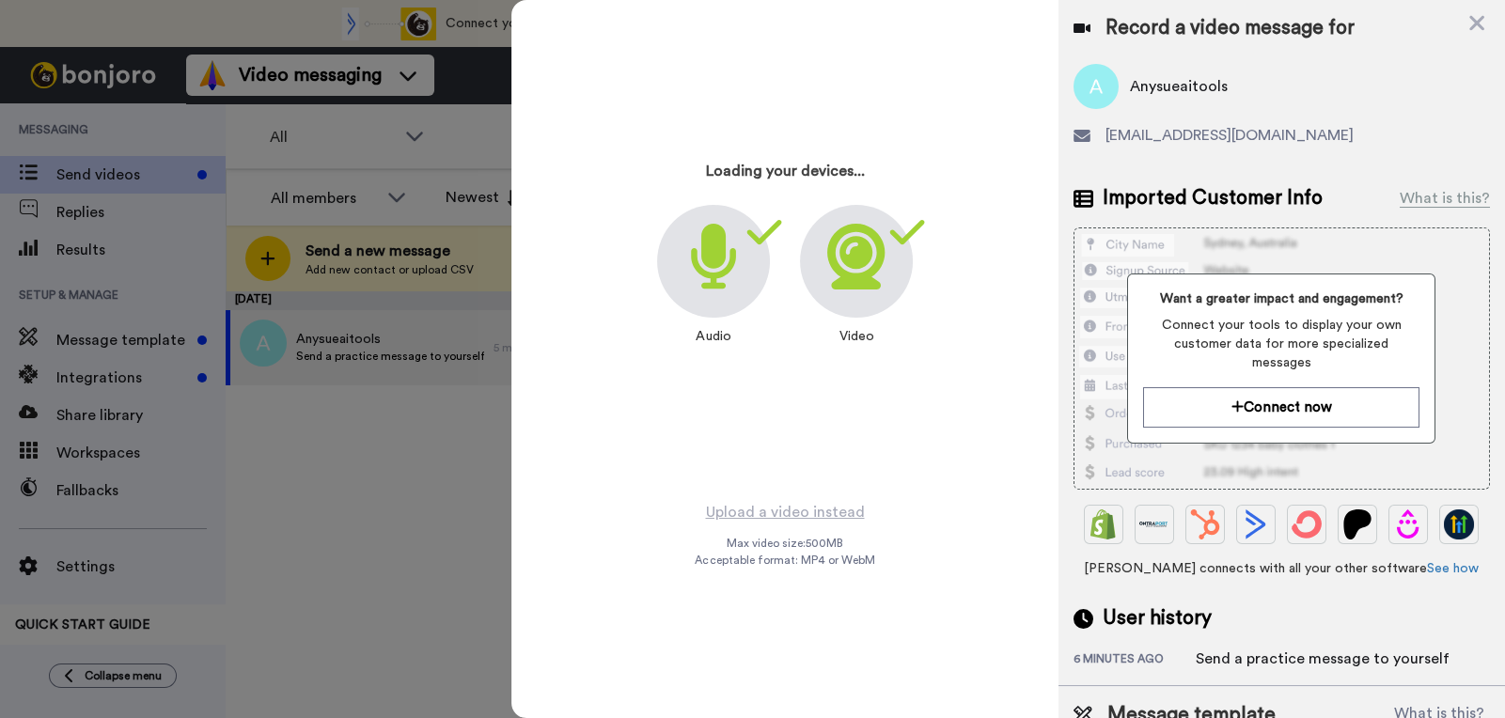
click at [865, 269] on icon at bounding box center [855, 257] width 57 height 66
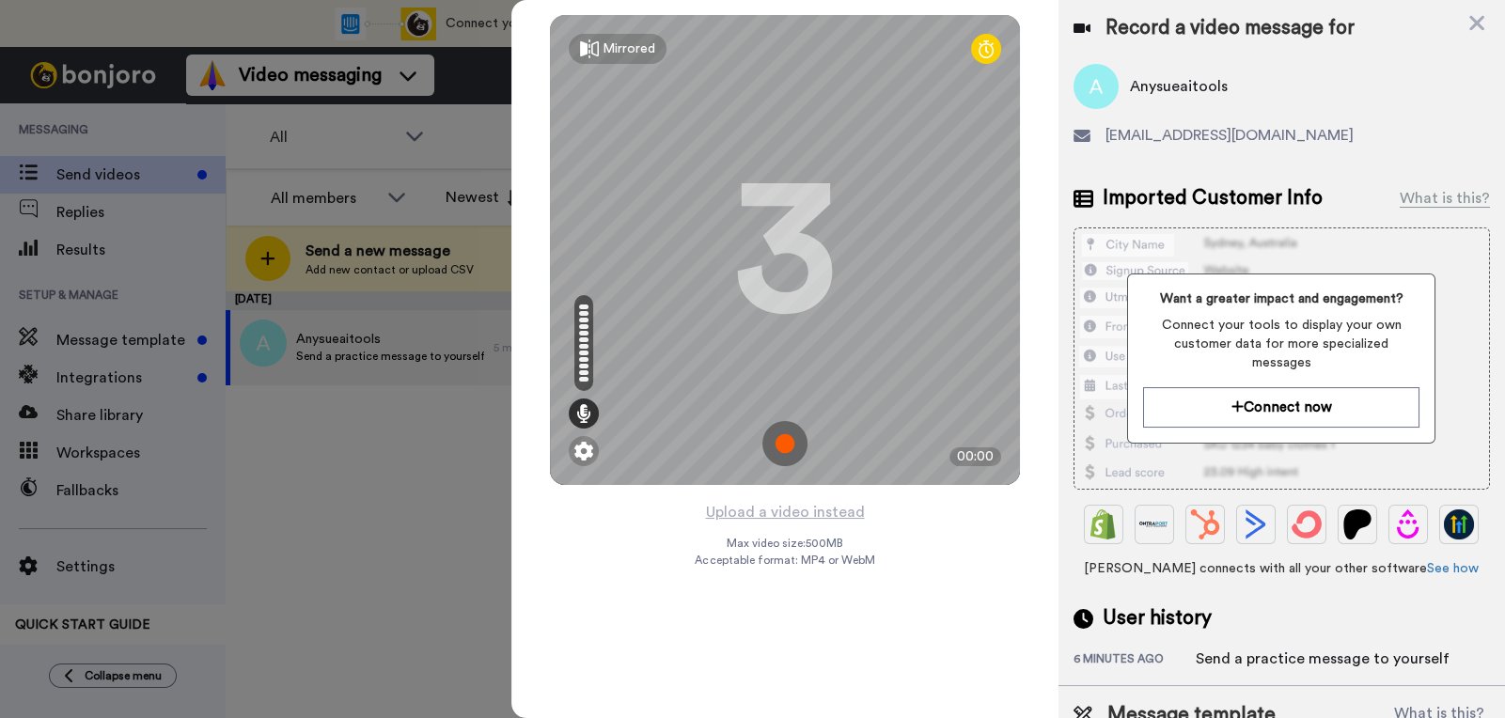
click at [793, 450] on img at bounding box center [784, 443] width 45 height 45
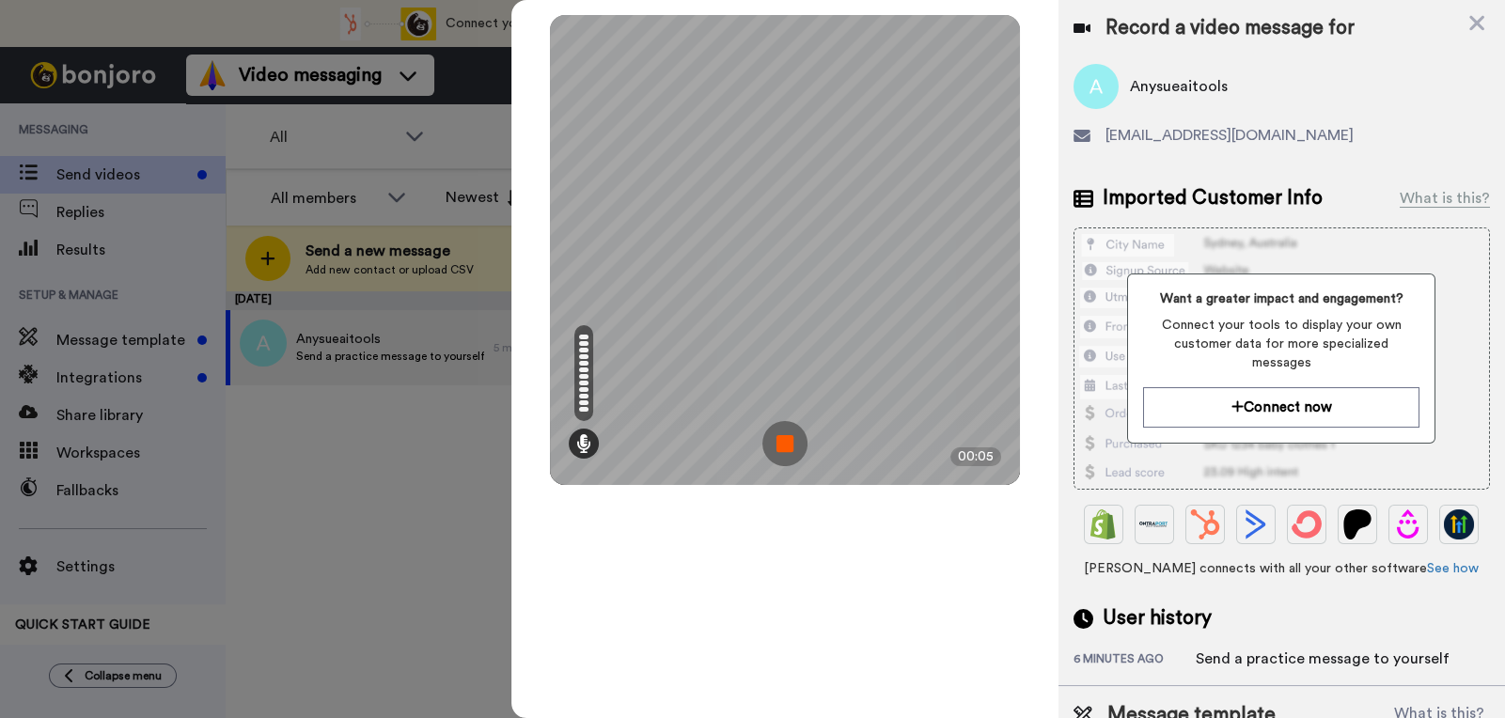
click at [792, 448] on img at bounding box center [784, 443] width 45 height 45
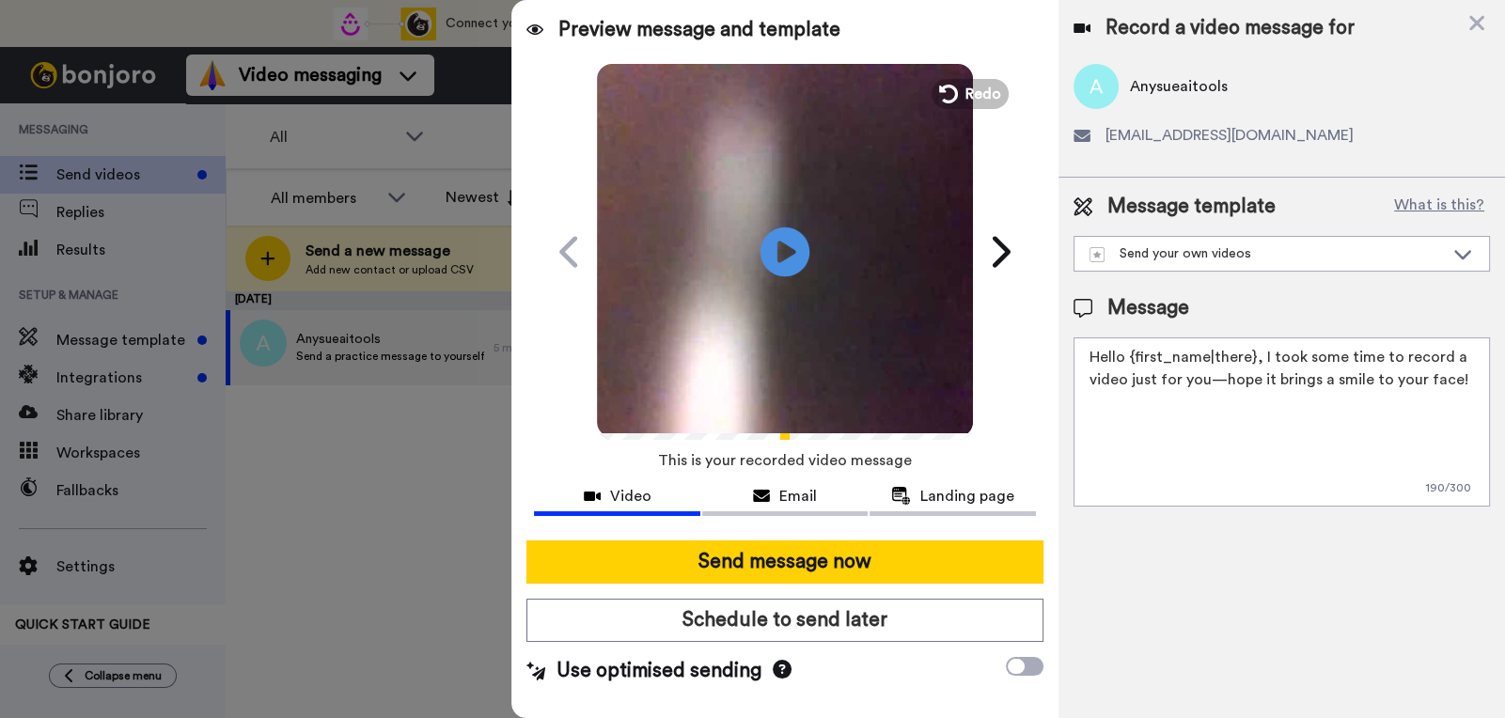
click at [764, 252] on icon at bounding box center [785, 251] width 50 height 50
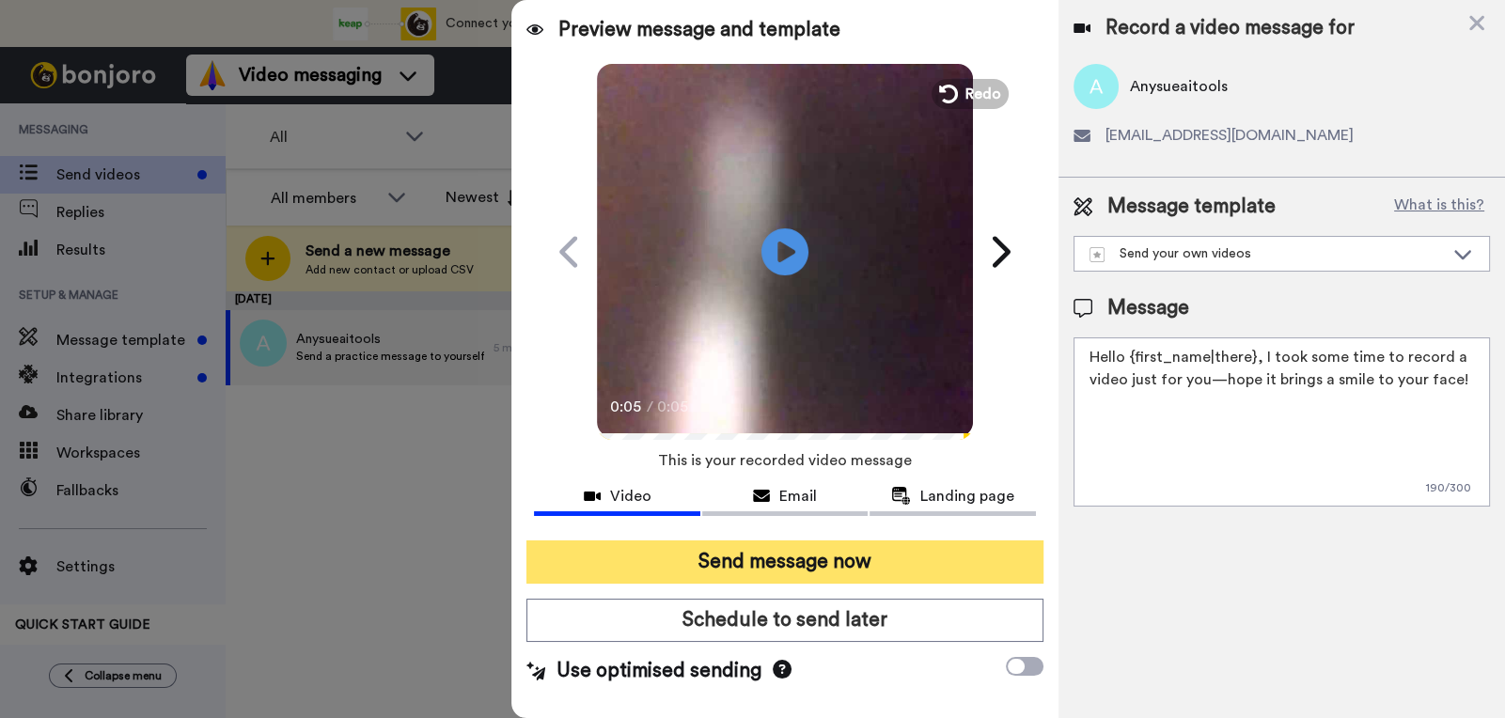
click at [861, 556] on button "Send message now" at bounding box center [784, 561] width 516 height 43
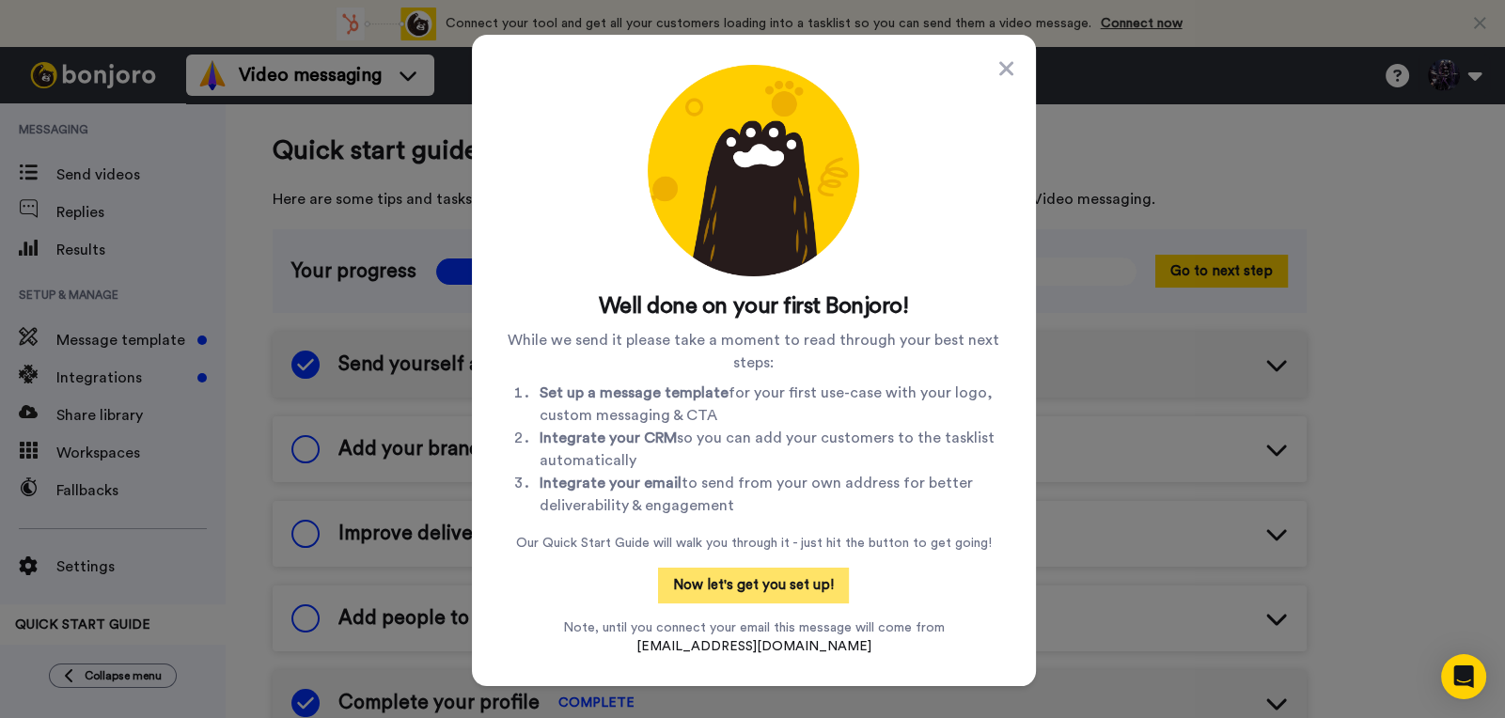
click at [711, 584] on button "Now let's get you set up!" at bounding box center [753, 586] width 191 height 36
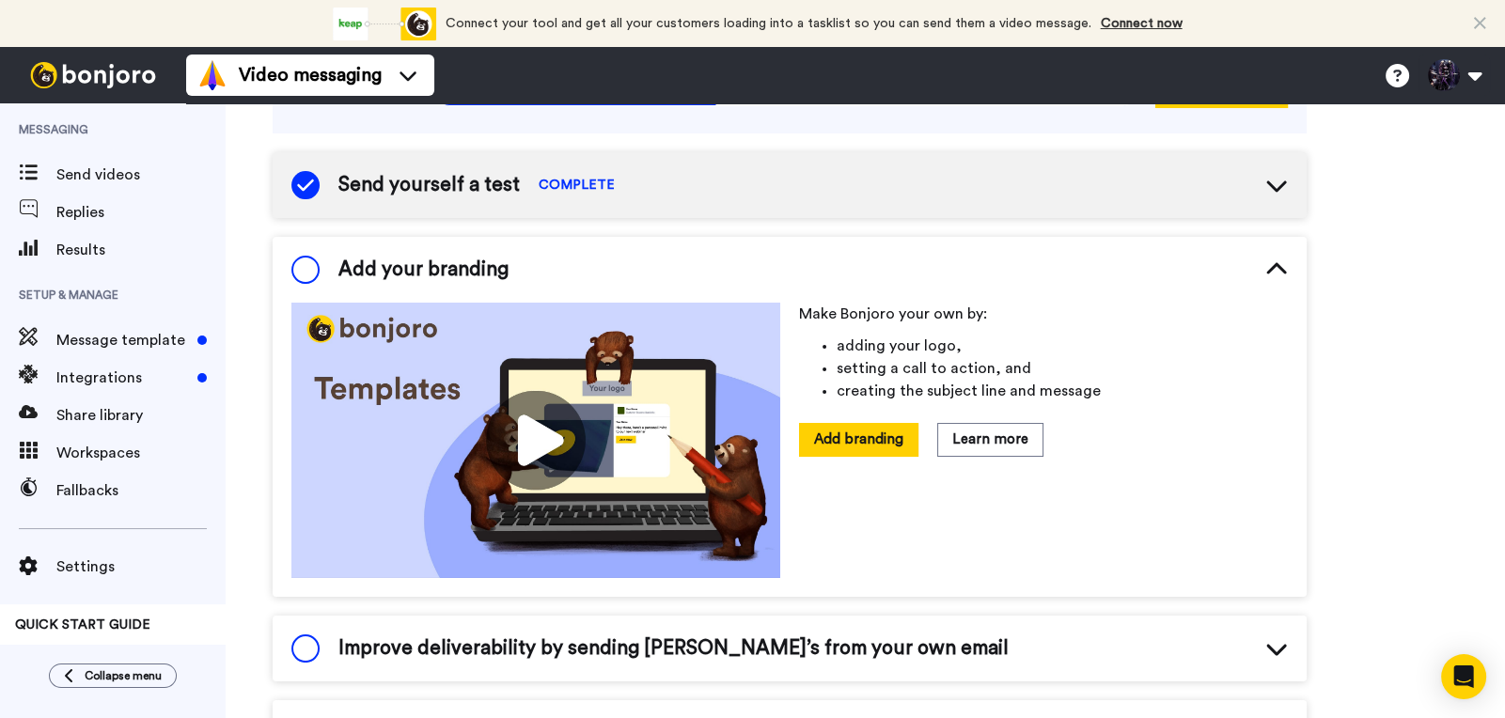
scroll to position [185, 0]
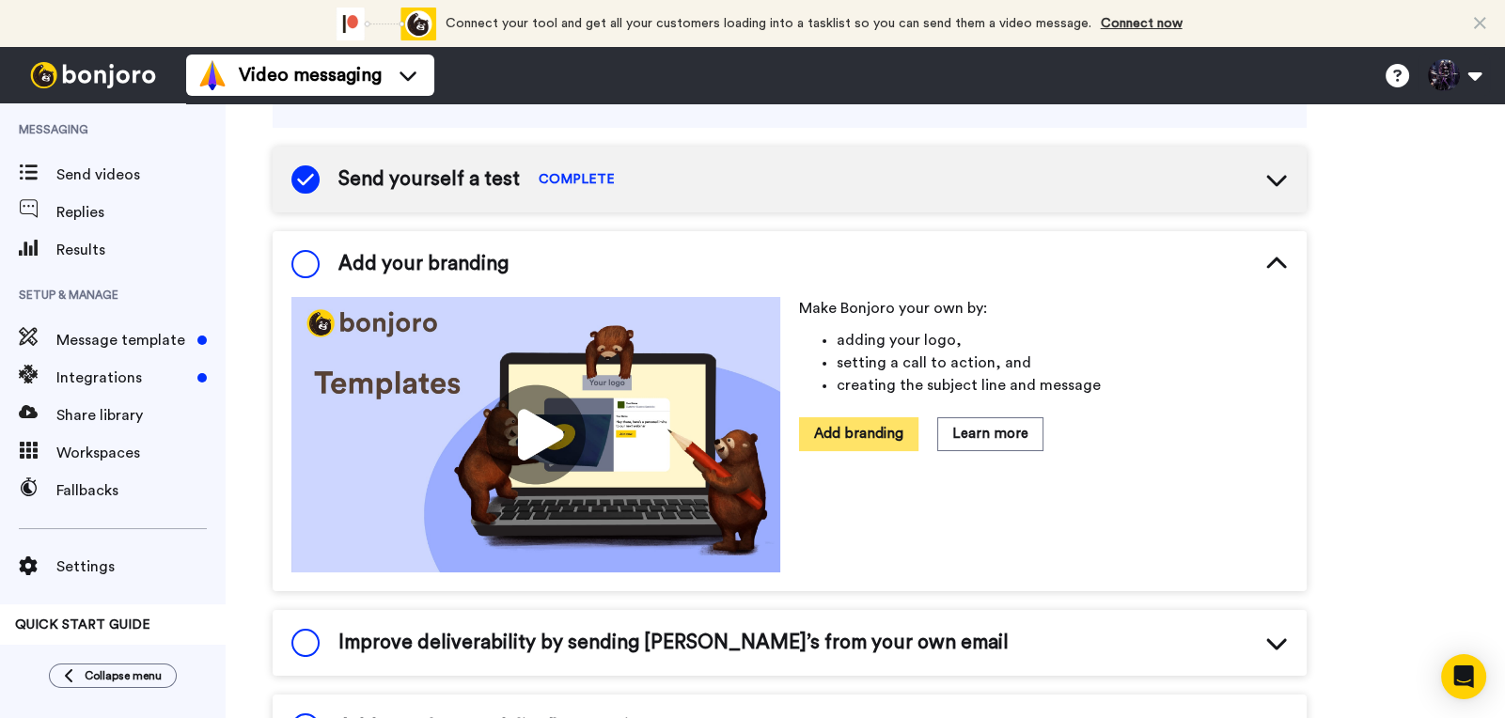
click at [827, 432] on button "Add branding" at bounding box center [858, 433] width 119 height 33
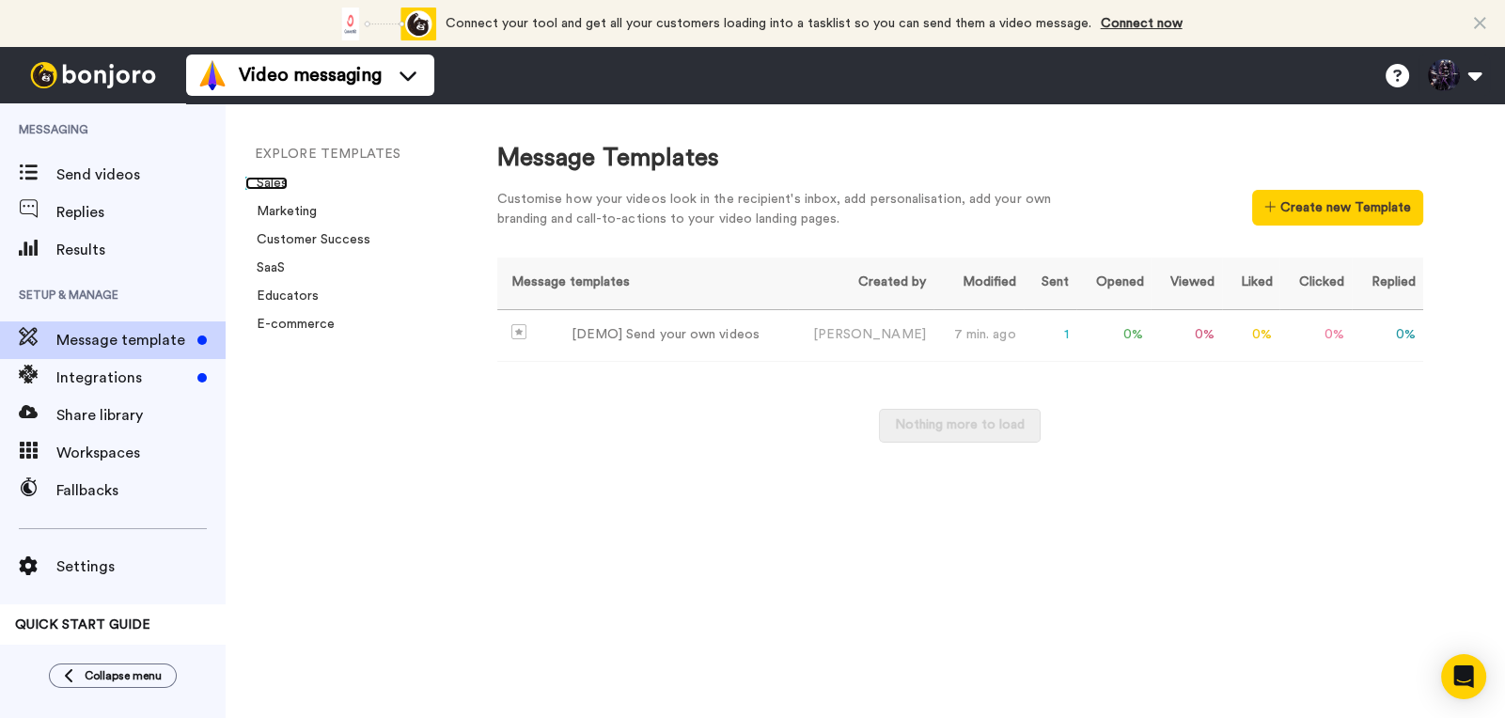
click at [268, 185] on link "Sales" at bounding box center [266, 183] width 42 height 13
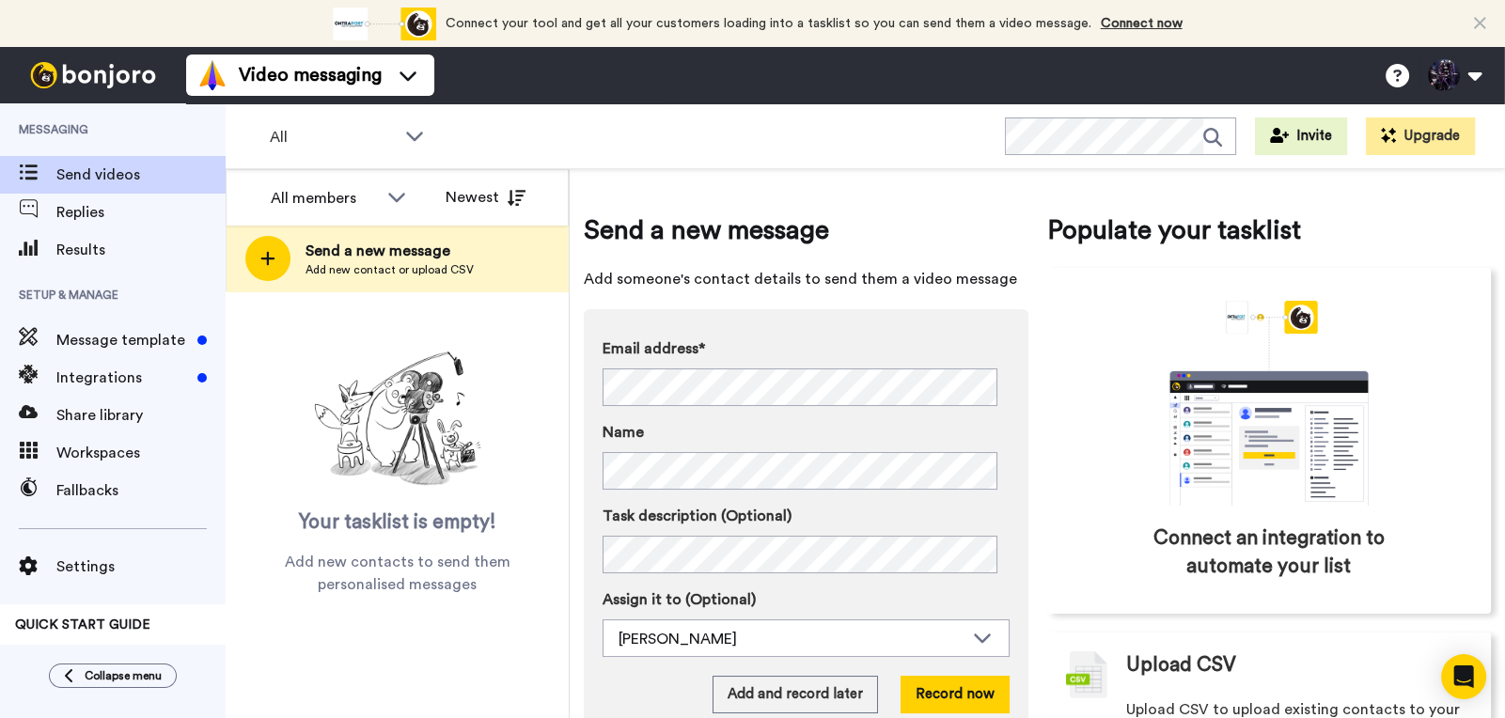
scroll to position [77, 0]
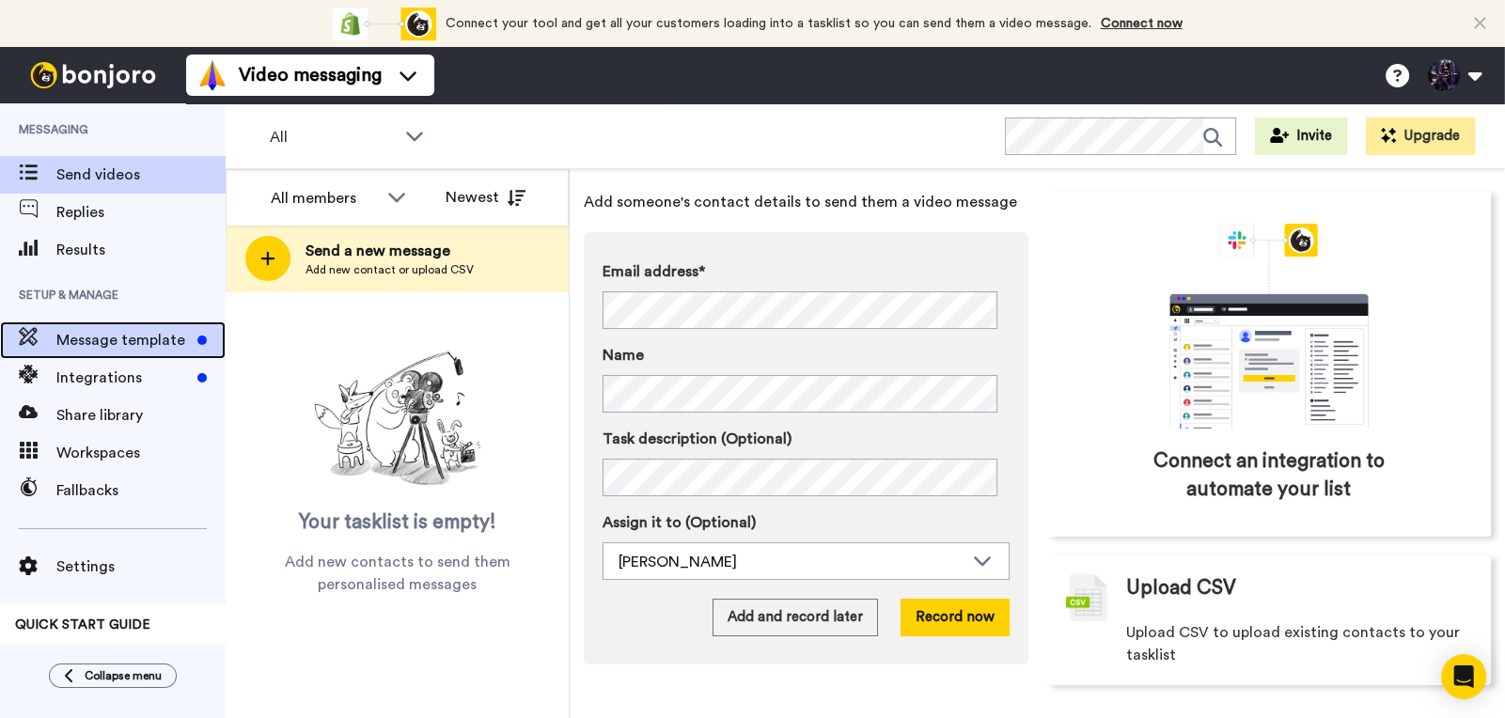
click at [150, 332] on span "Message template" at bounding box center [122, 340] width 133 height 23
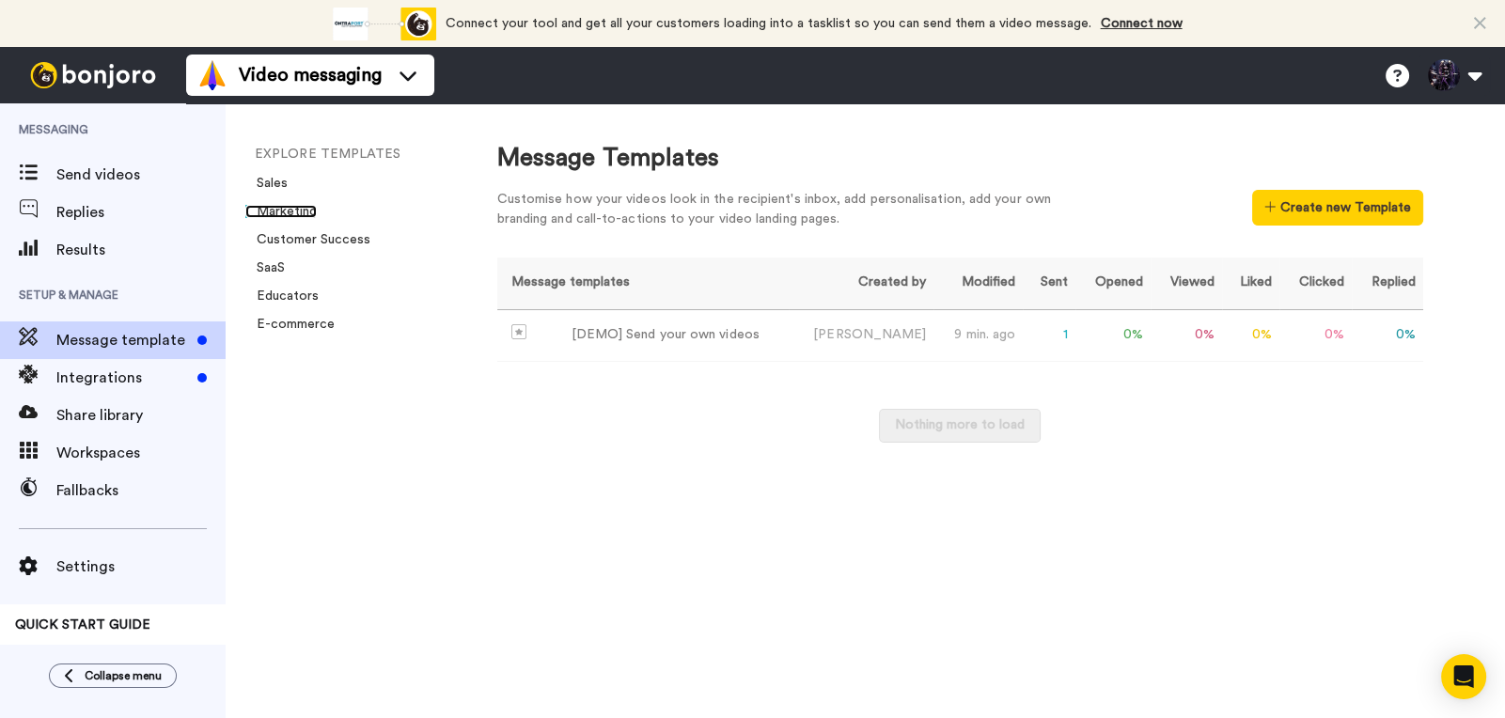
click at [296, 209] on link "Marketing" at bounding box center [280, 211] width 71 height 13
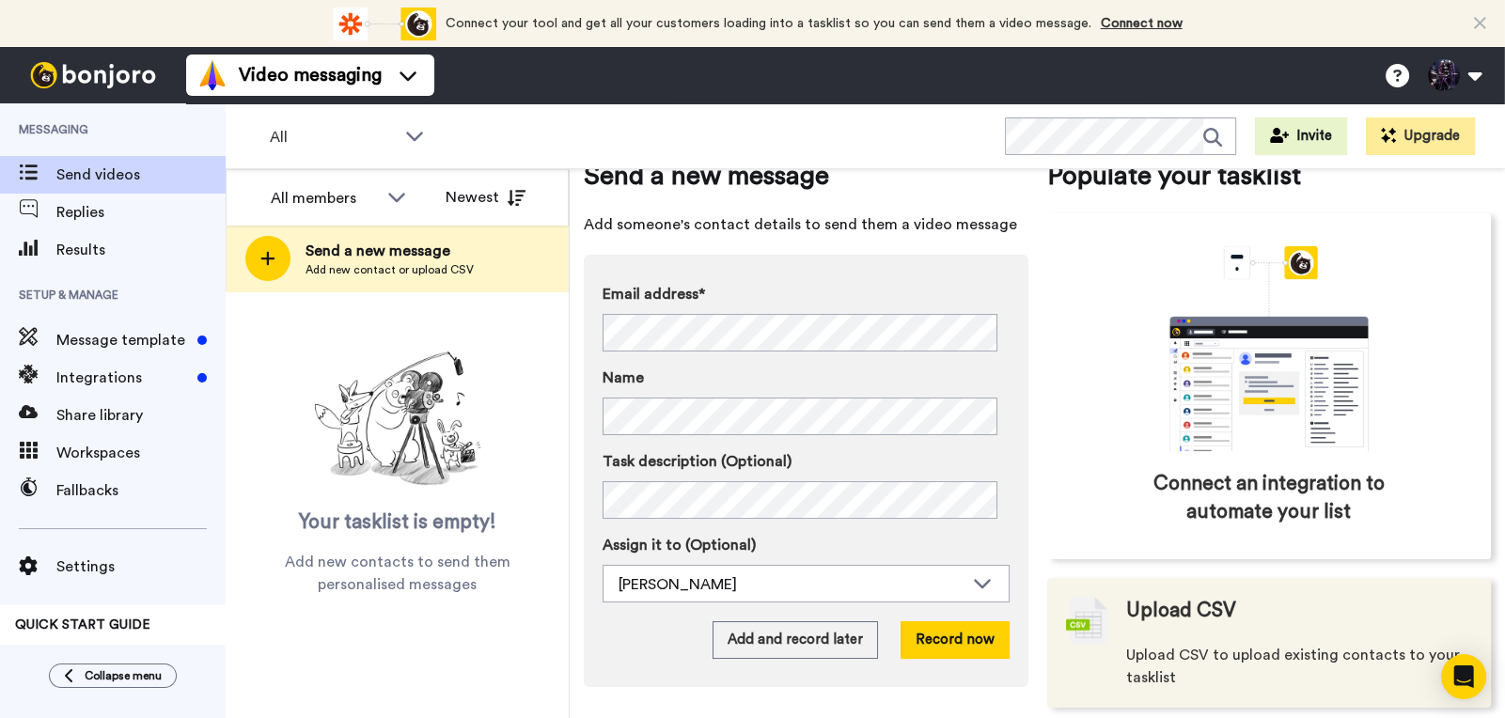
scroll to position [77, 0]
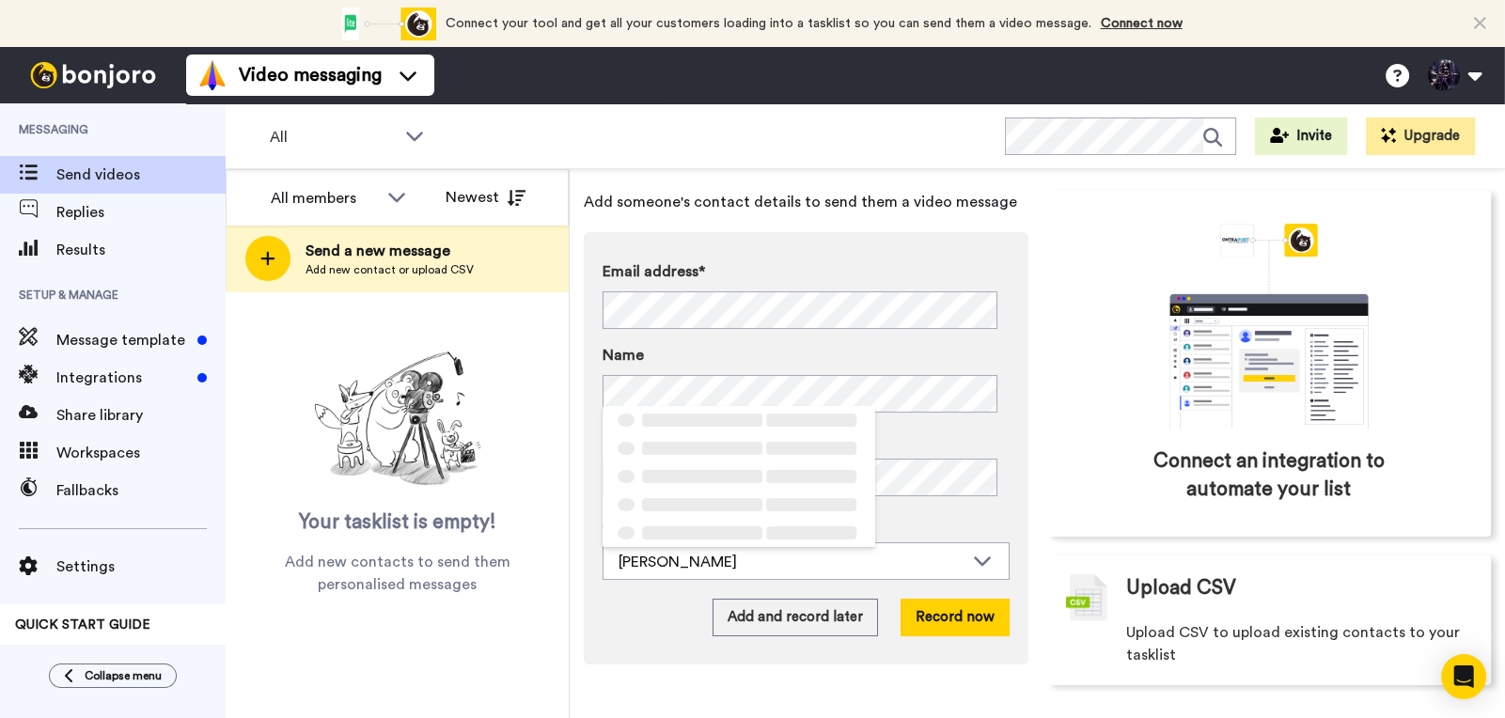
click at [598, 344] on div "Email address* ‌ ‌ ‌ ‌ ‌ ‌ ‌ ‌ ‌ ‌ ‌ ‌ ‌ ‌ ‌ Name Task description (Optional) A…" at bounding box center [806, 448] width 445 height 432
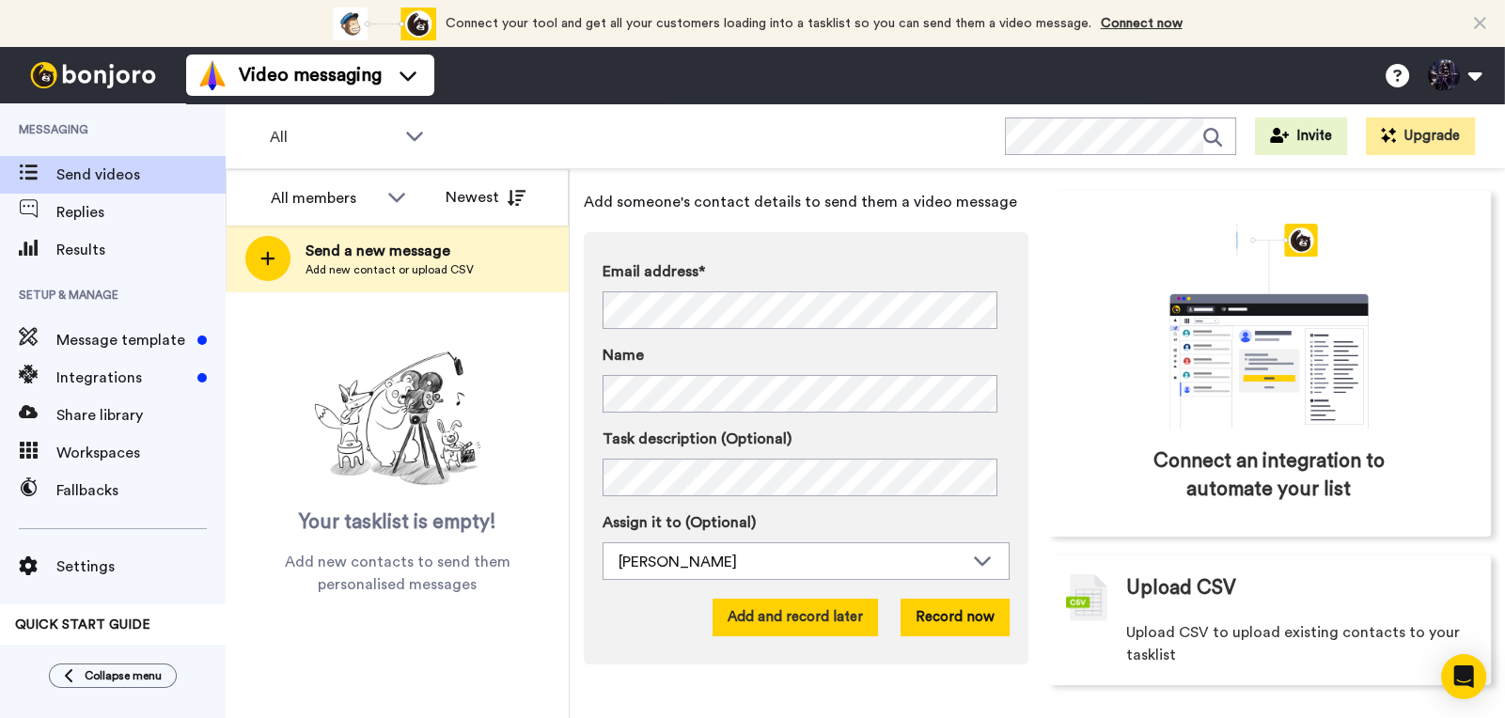
click at [807, 620] on button "Add and record later" at bounding box center [794, 618] width 165 height 38
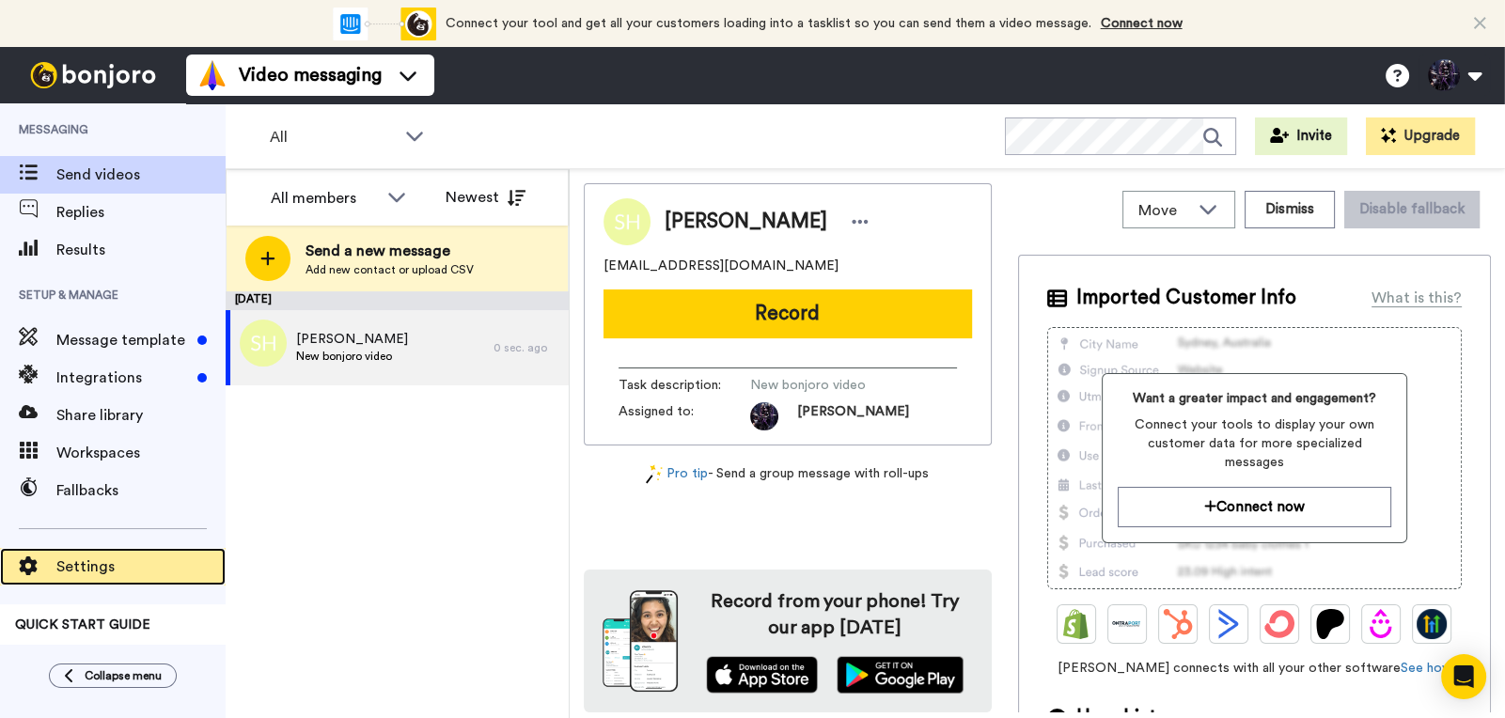
click at [106, 575] on span "Settings" at bounding box center [140, 566] width 169 height 23
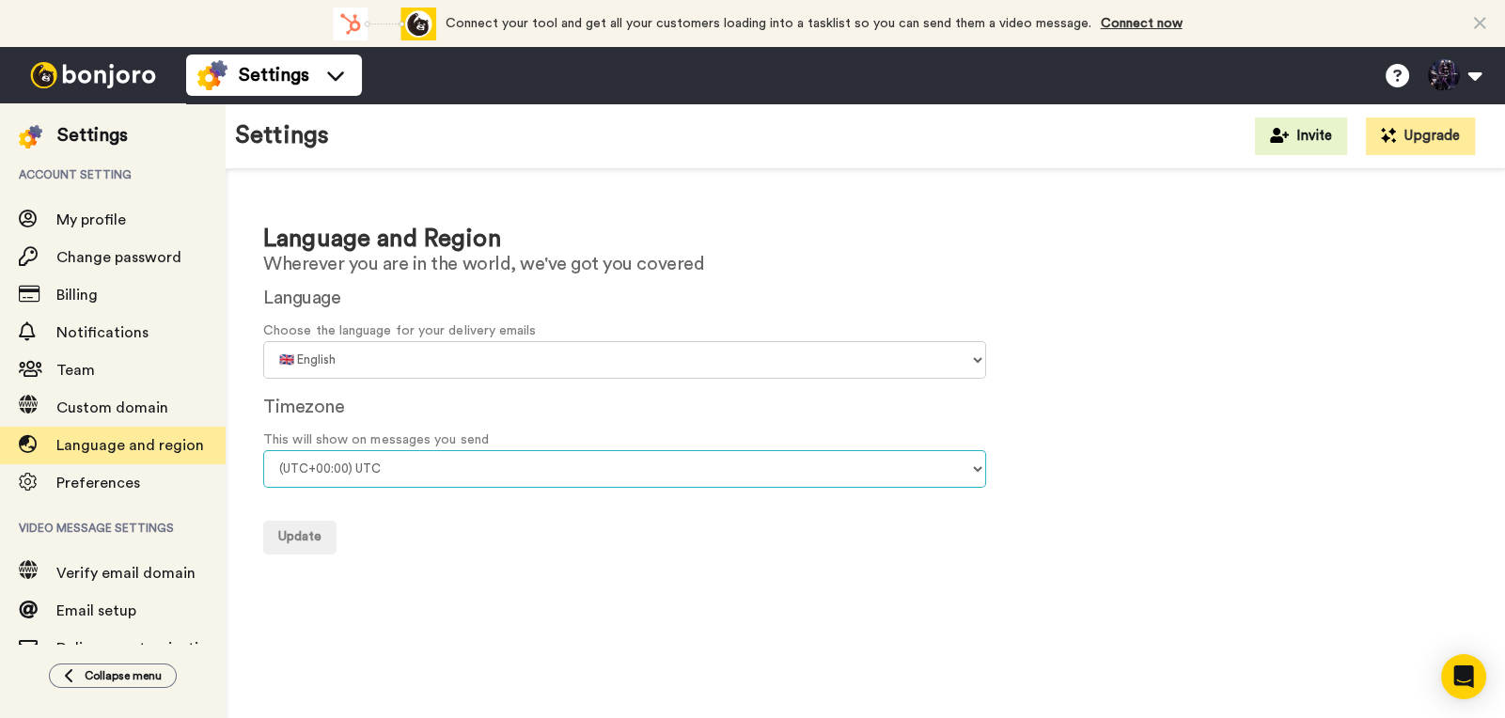
click at [437, 475] on select "(UTC-11:00) Midway Island (UTC-11:00) Samoa (UTC-10:00) Hawaii (UTC-09:00) Alas…" at bounding box center [624, 469] width 723 height 38
click at [414, 460] on select "(UTC-11:00) Midway Island (UTC-11:00) Samoa (UTC-10:00) Hawaii (UTC-09:00) Alas…" at bounding box center [624, 469] width 723 height 38
select select "US/Arizona"
click at [263, 450] on select "(UTC-11:00) Midway Island (UTC-11:00) Samoa (UTC-10:00) Hawaii (UTC-09:00) Alas…" at bounding box center [624, 469] width 723 height 38
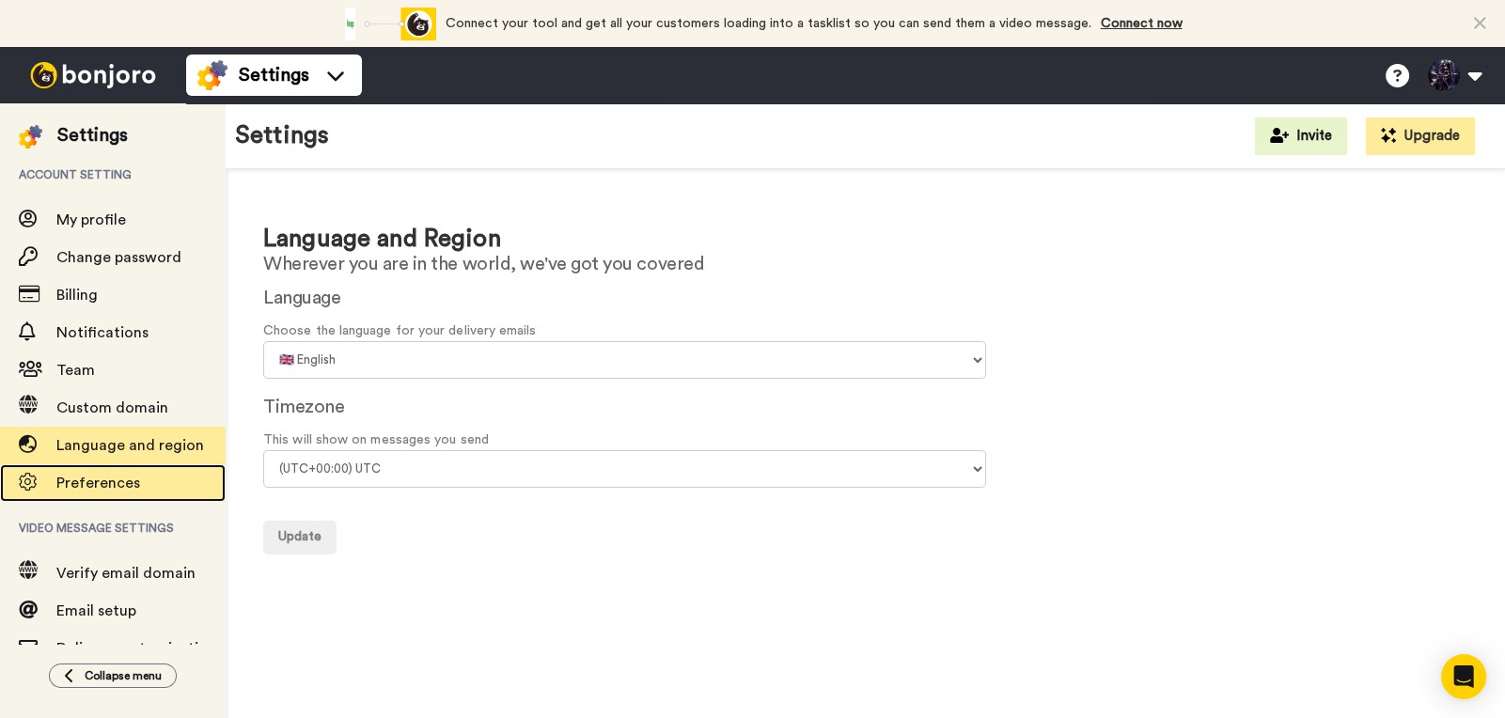
click at [96, 477] on span "Preferences" at bounding box center [98, 483] width 84 height 15
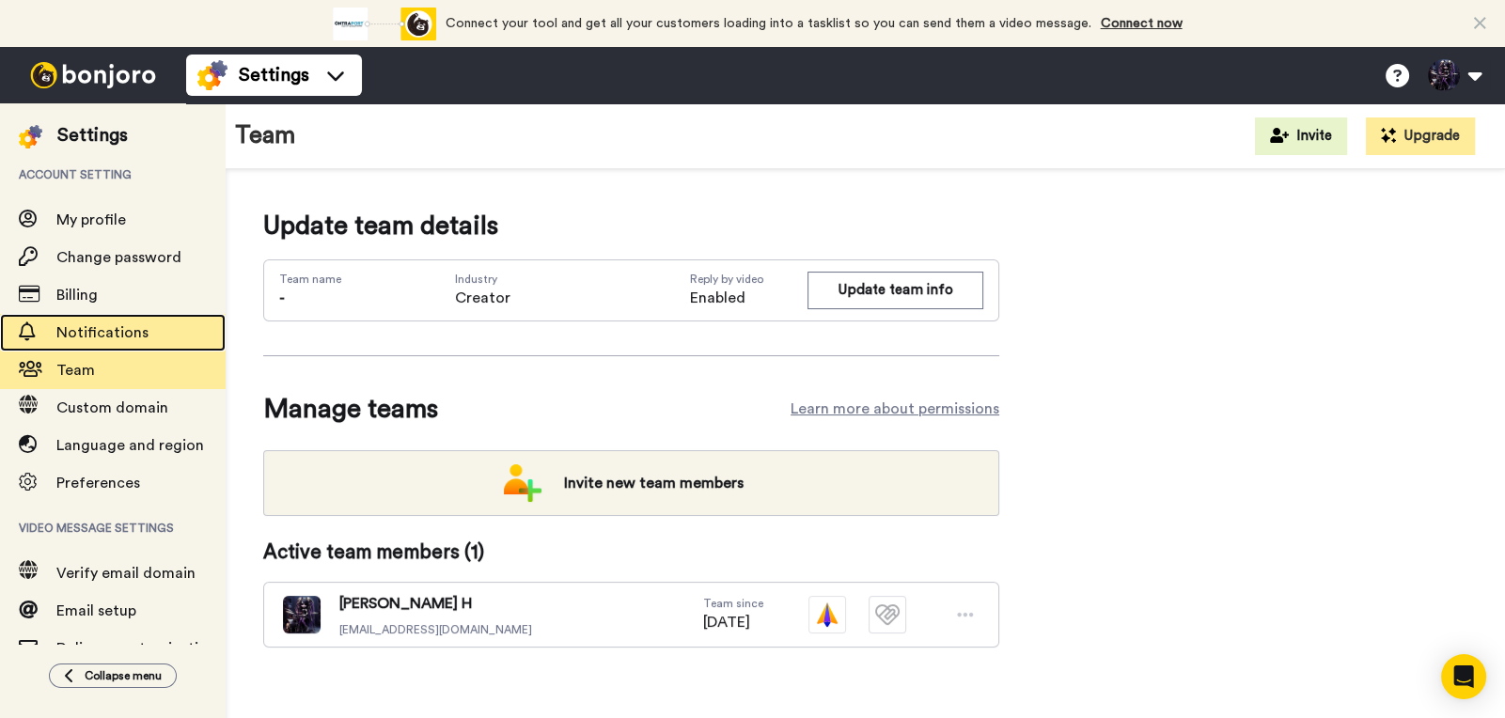
click at [104, 325] on span "Notifications" at bounding box center [102, 332] width 92 height 15
